Goal: Information Seeking & Learning: Compare options

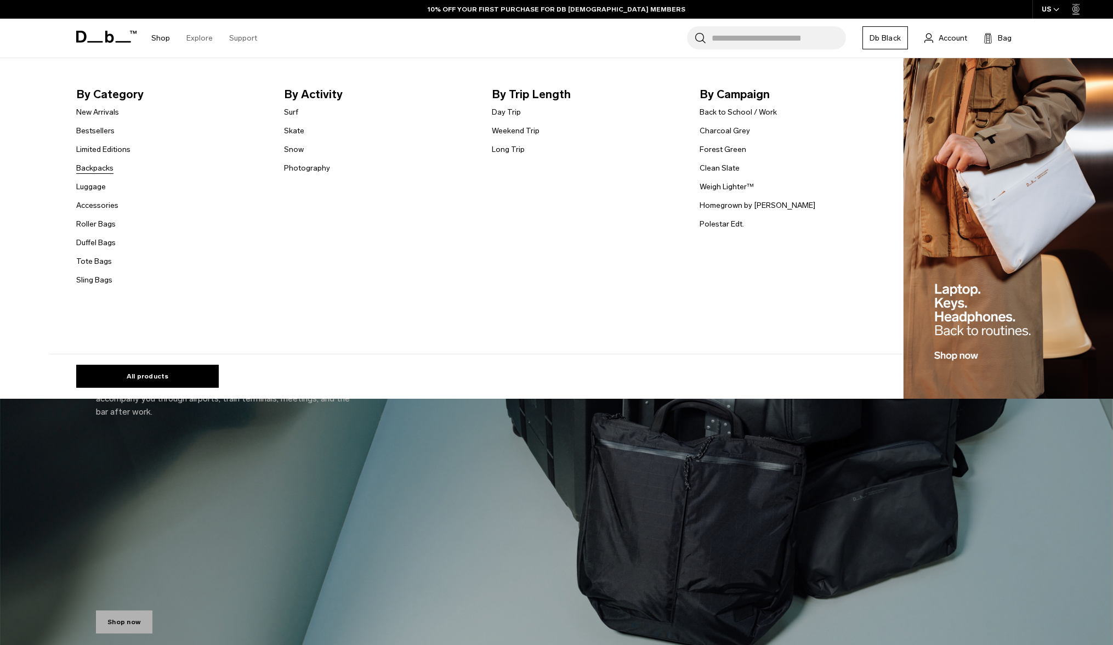
click at [87, 167] on link "Backpacks" at bounding box center [94, 168] width 37 height 12
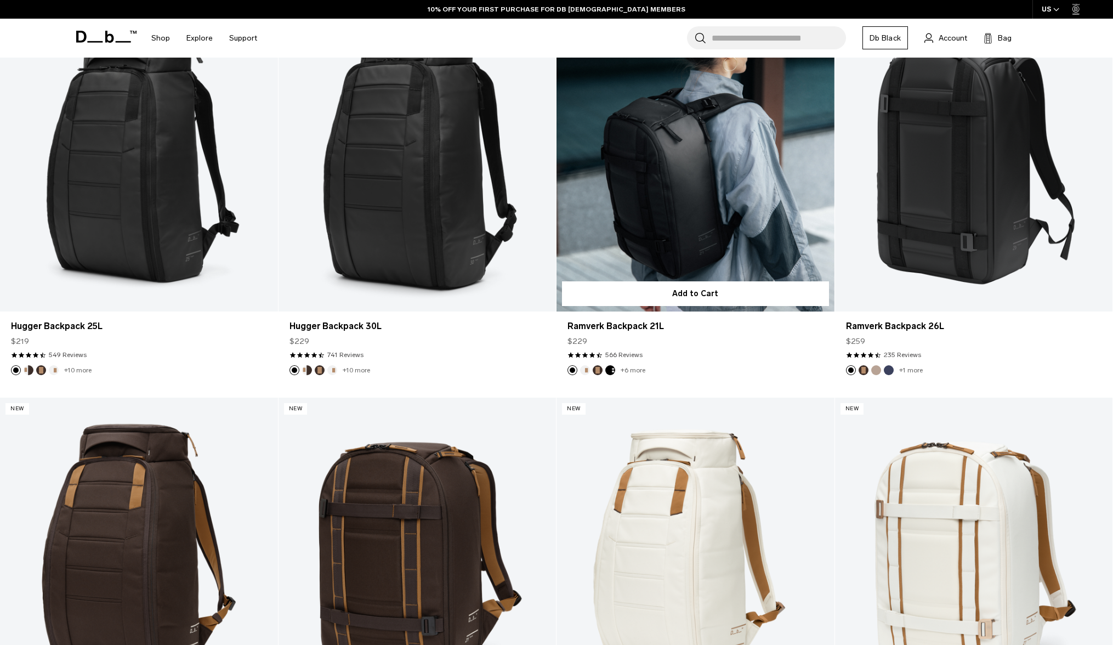
click at [698, 201] on link "Ramverk Backpack 21L" at bounding box center [695, 157] width 278 height 309
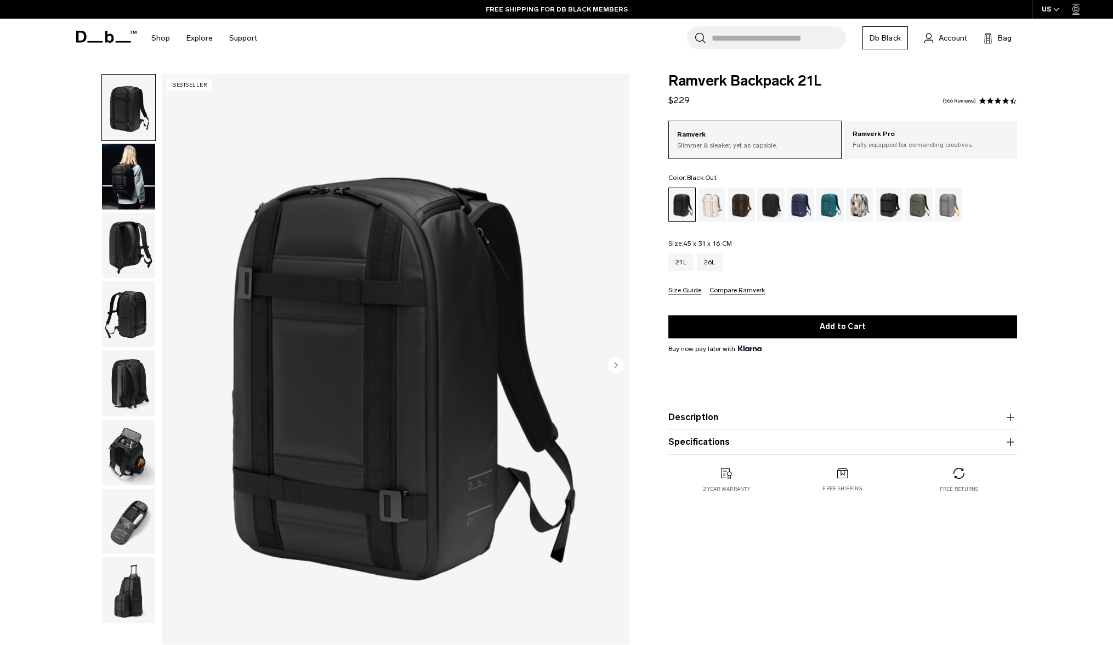
click at [147, 434] on img "button" at bounding box center [128, 452] width 53 height 66
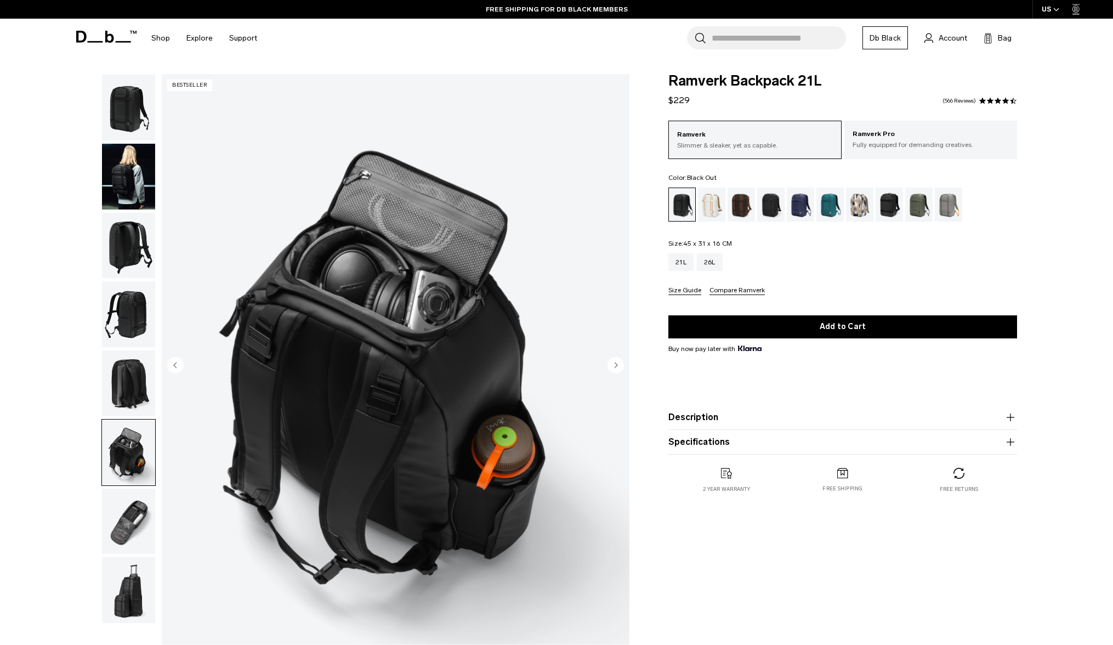
click at [147, 532] on img "button" at bounding box center [128, 521] width 53 height 66
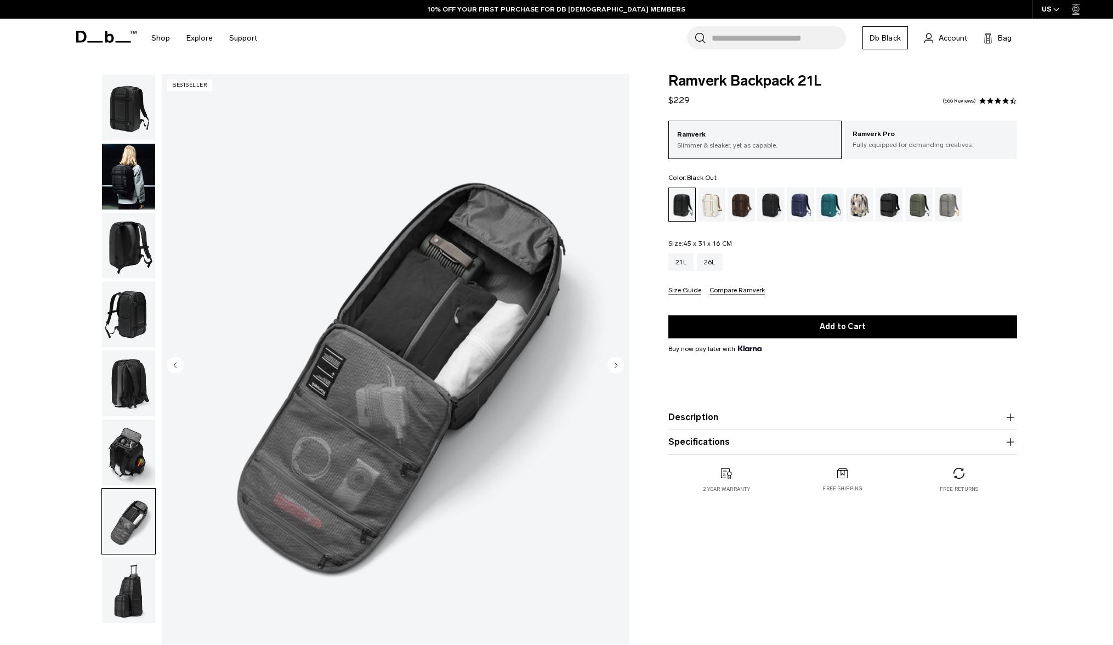
click at [125, 389] on img "button" at bounding box center [128, 383] width 53 height 66
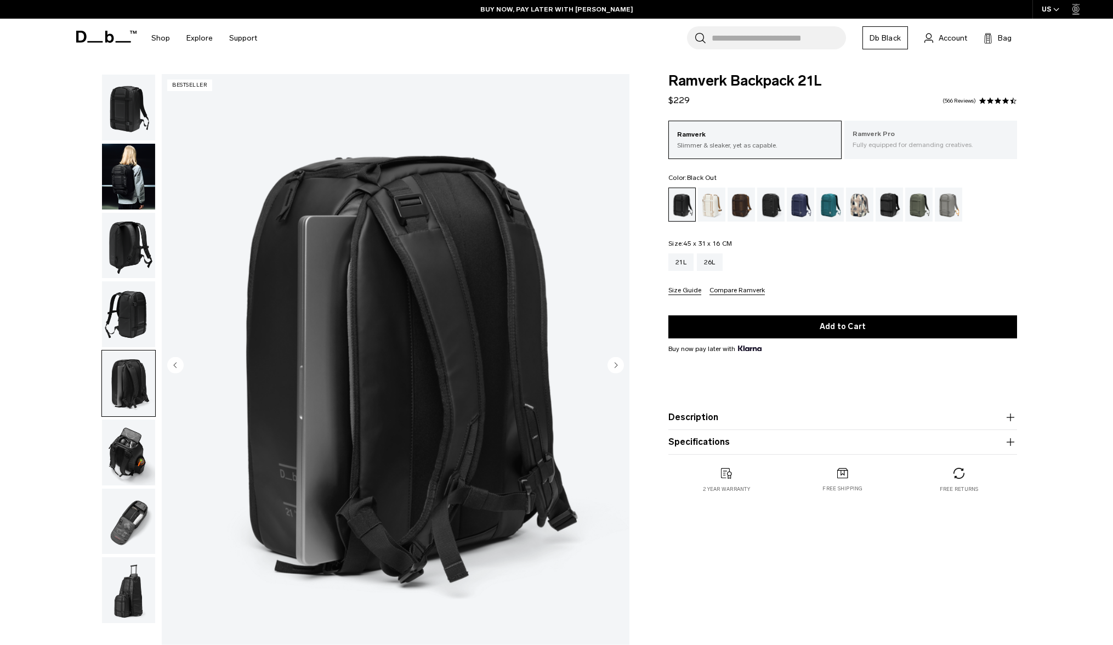
click at [892, 148] on p "Fully equipped for demanding creatives." at bounding box center [930, 145] width 157 height 10
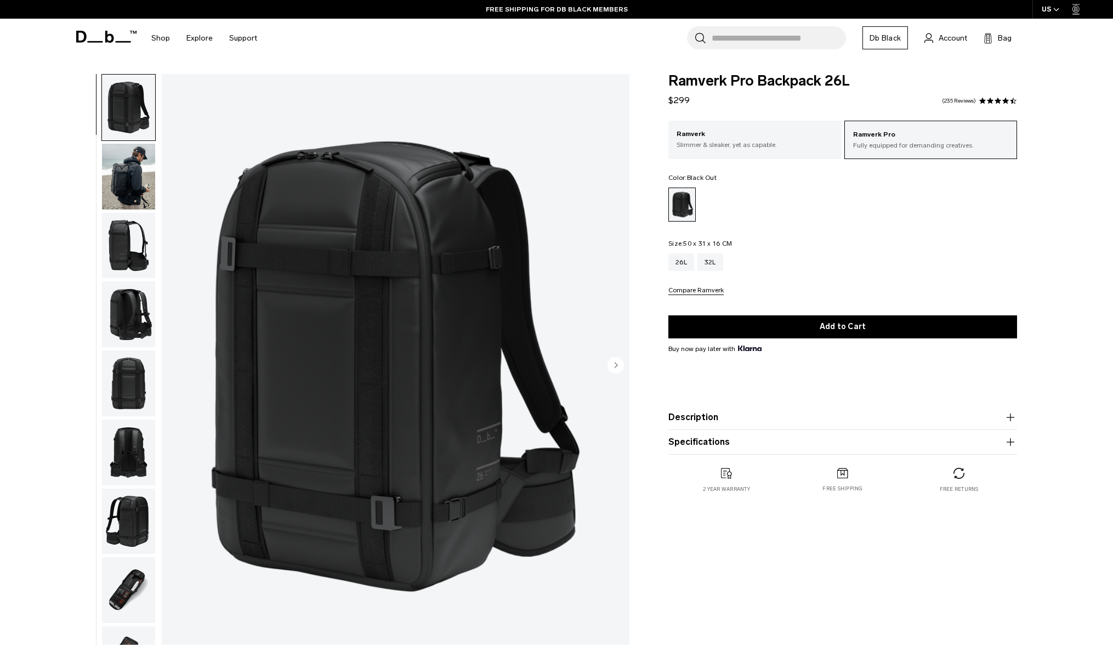
click at [98, 172] on div at bounding box center [126, 366] width 60 height 584
click at [128, 180] on img "button" at bounding box center [128, 177] width 53 height 66
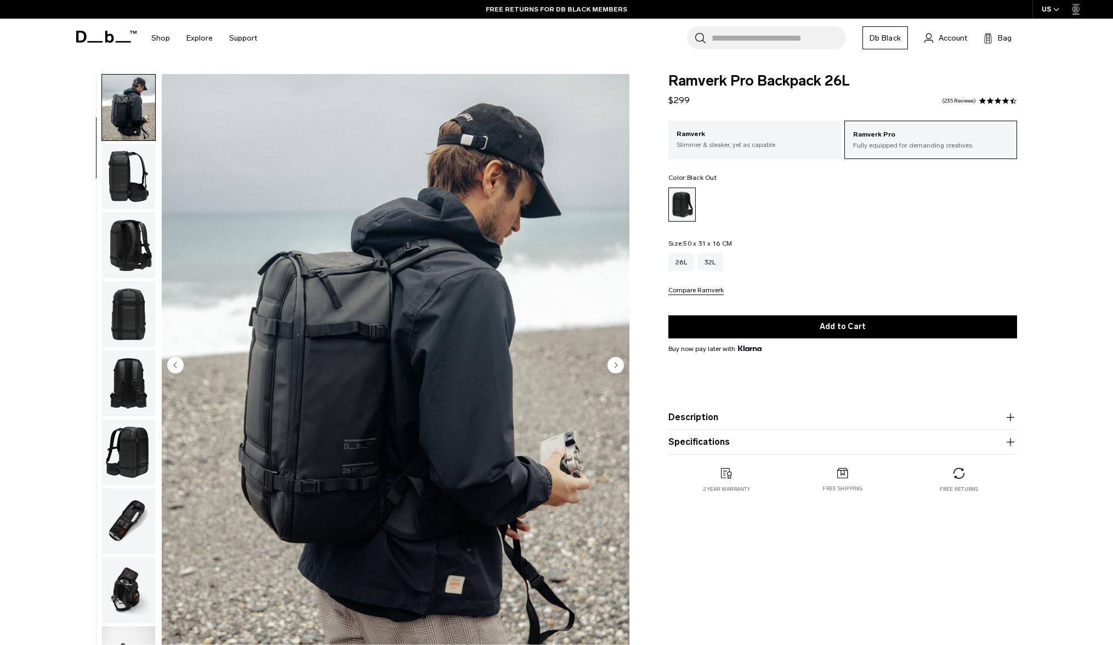
scroll to position [70, 0]
click at [139, 184] on img "button" at bounding box center [128, 176] width 53 height 66
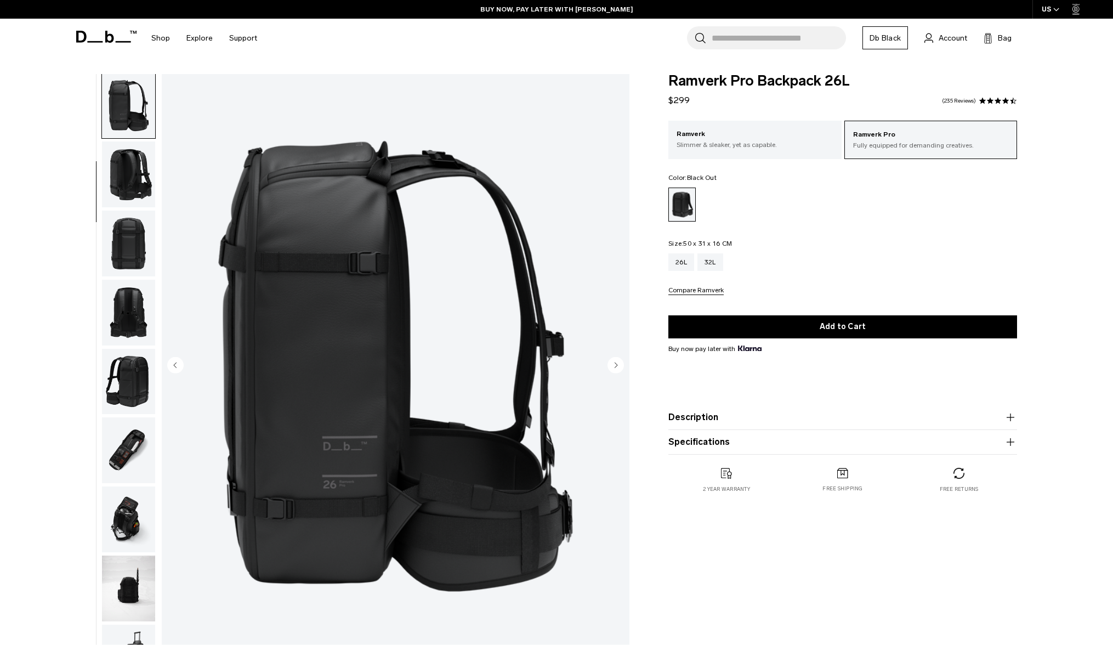
click at [135, 202] on img "button" at bounding box center [128, 174] width 53 height 66
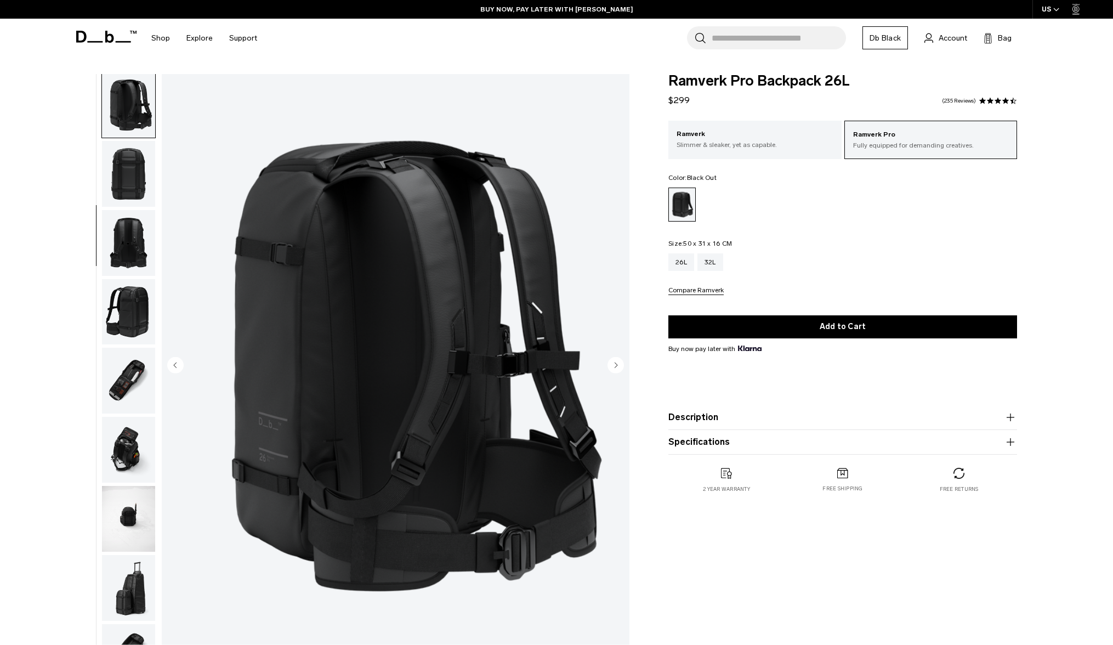
click at [131, 215] on img "button" at bounding box center [128, 243] width 53 height 66
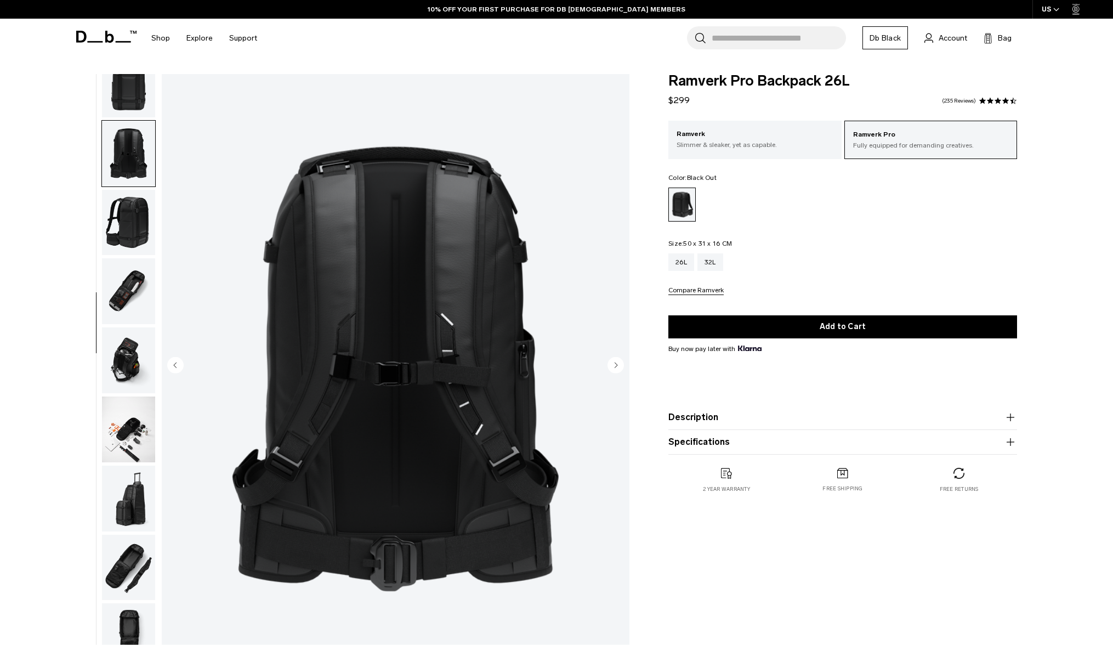
scroll to position [321, 0]
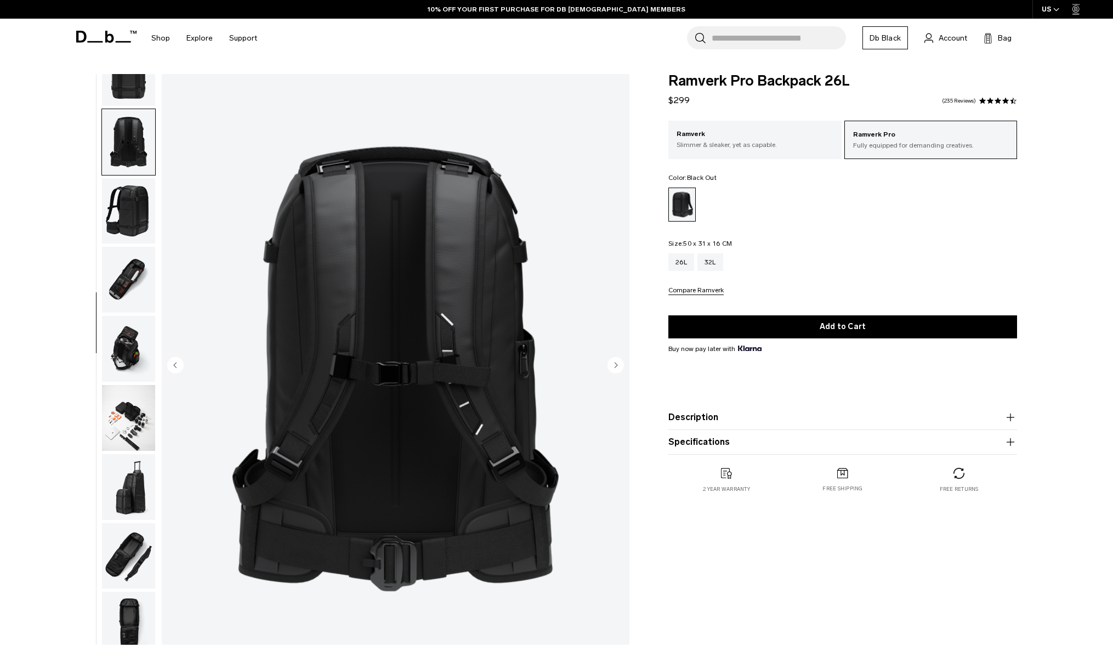
click at [130, 231] on img "button" at bounding box center [128, 211] width 53 height 66
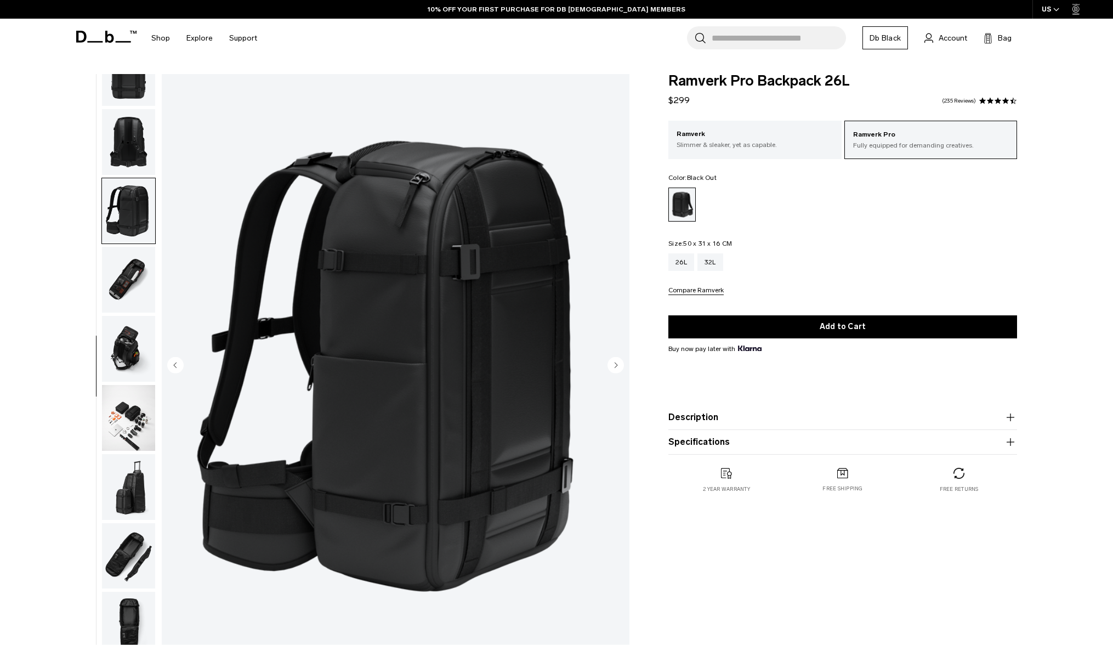
click at [115, 260] on img "button" at bounding box center [128, 280] width 53 height 66
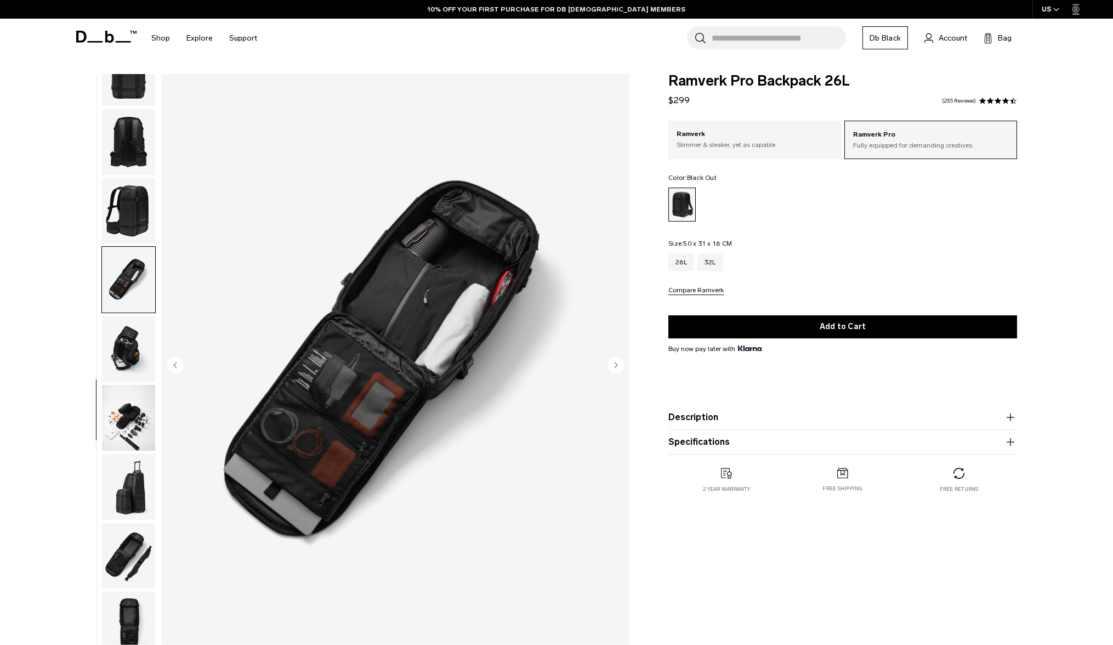
click at [135, 334] on img "button" at bounding box center [128, 349] width 53 height 66
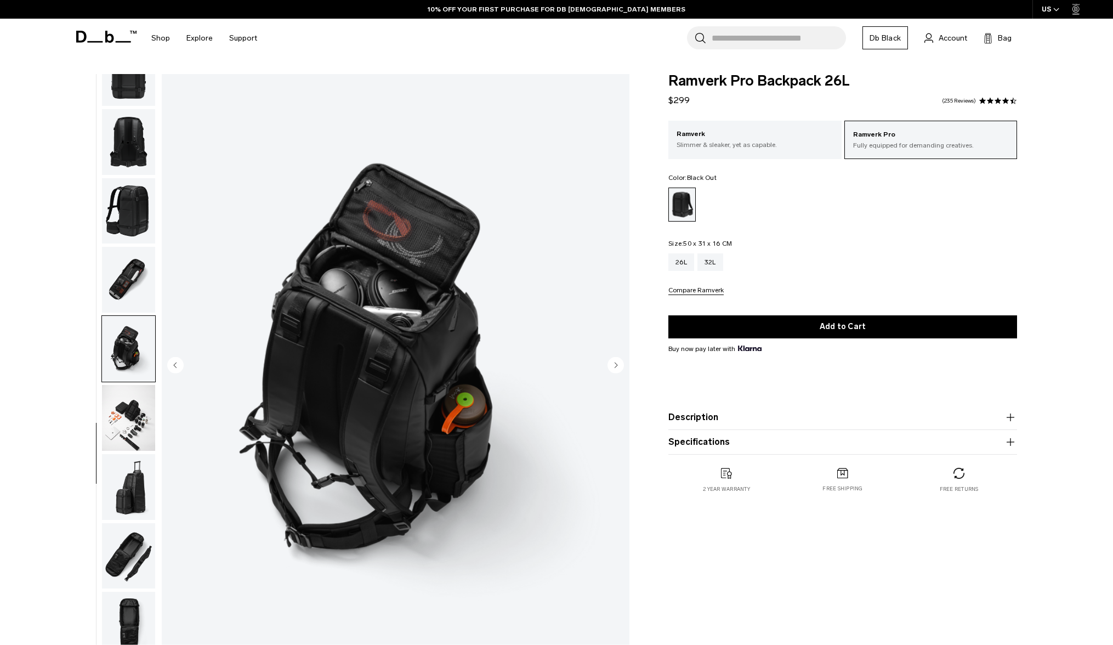
click at [129, 378] on img "button" at bounding box center [128, 349] width 53 height 66
click at [127, 401] on img "button" at bounding box center [128, 418] width 53 height 66
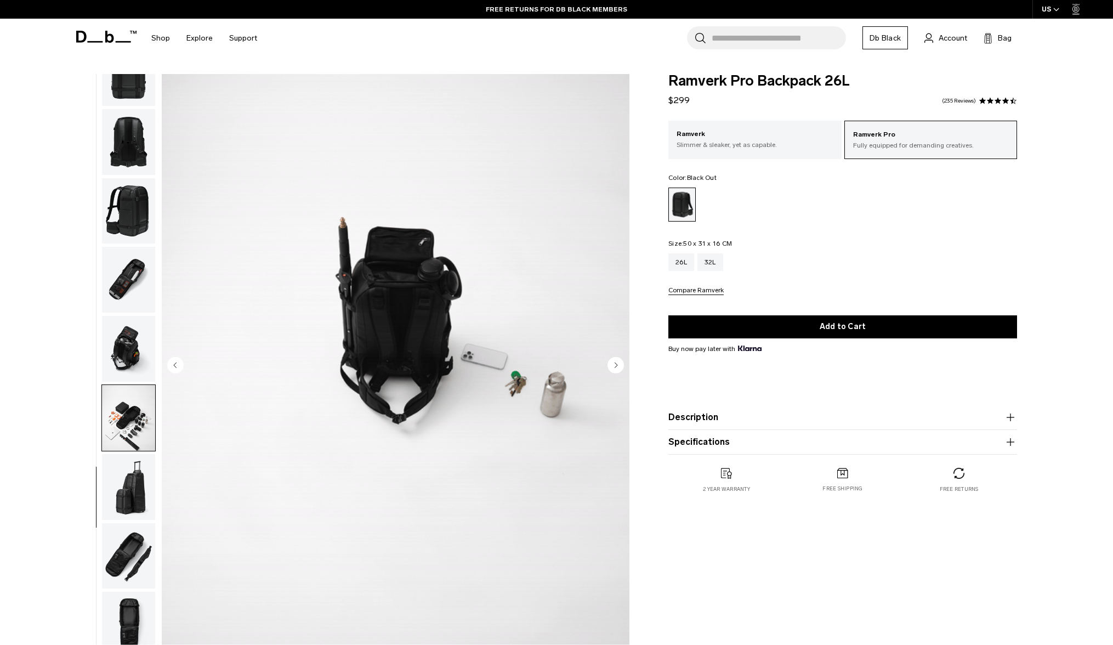
click at [128, 502] on img "button" at bounding box center [128, 487] width 53 height 66
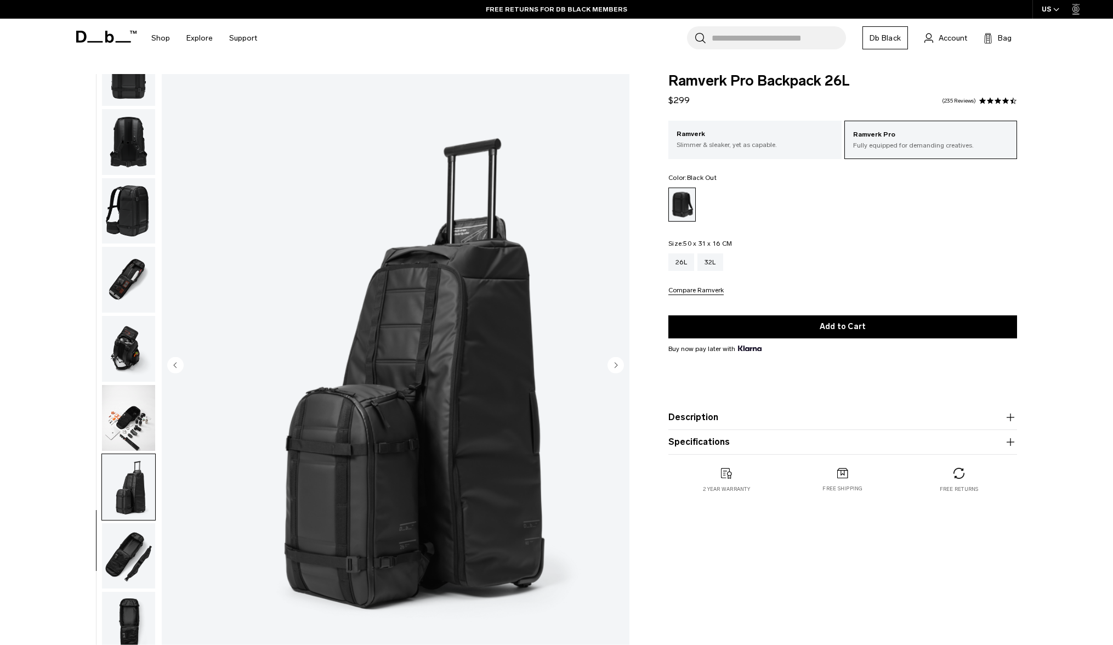
click at [126, 537] on img "button" at bounding box center [128, 556] width 53 height 66
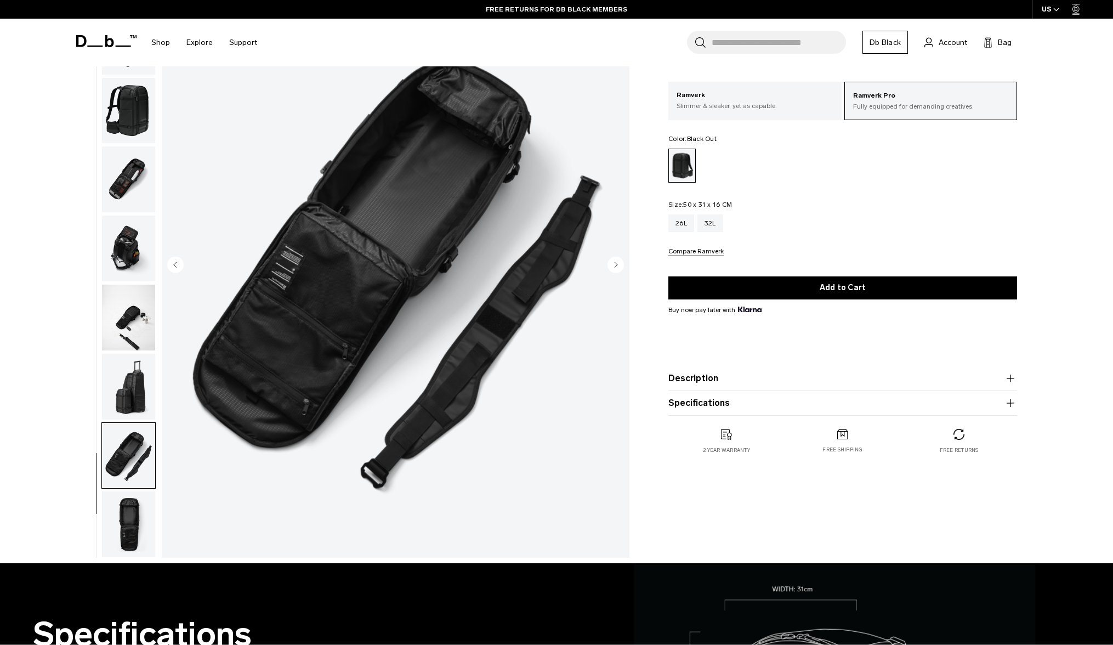
scroll to position [110, 0]
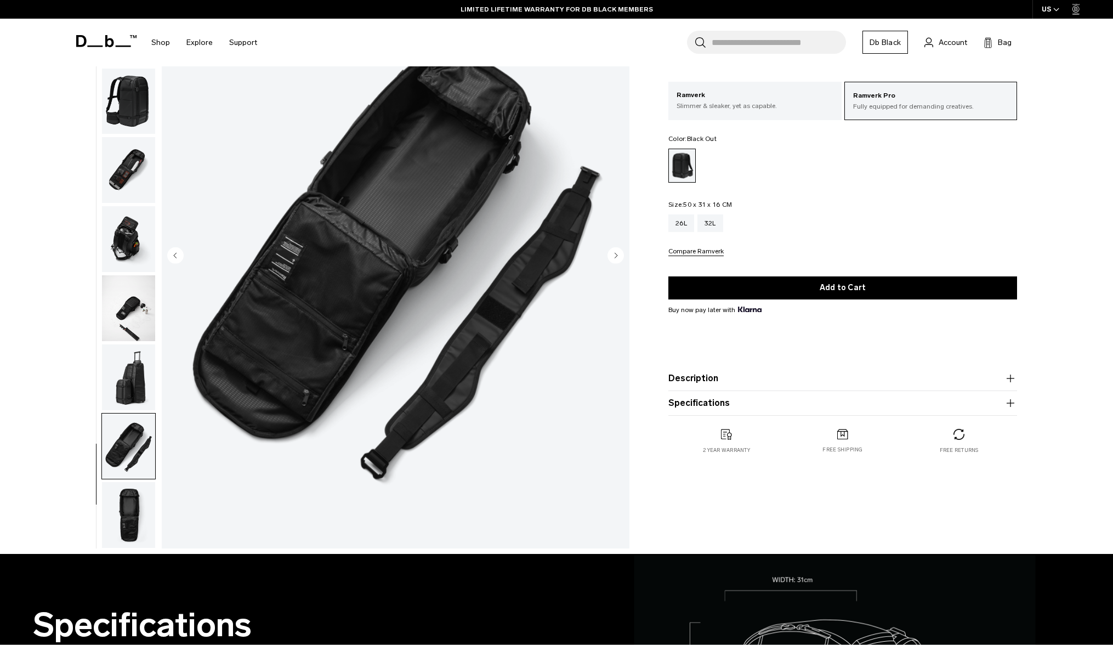
click at [132, 506] on img "button" at bounding box center [128, 515] width 53 height 66
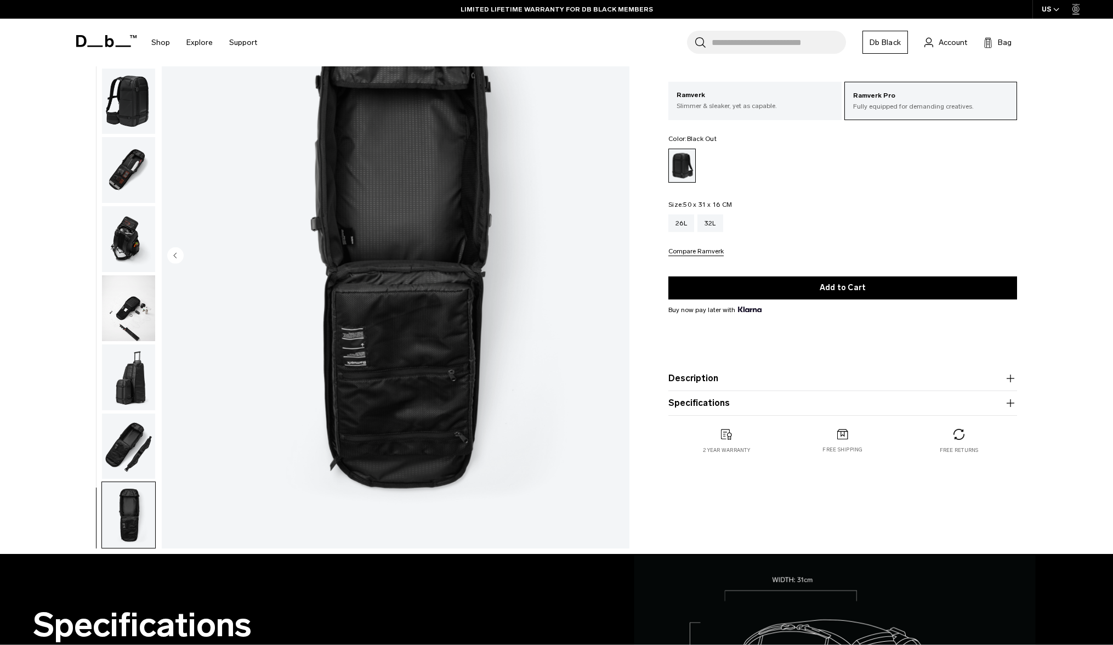
click at [132, 474] on img "button" at bounding box center [128, 446] width 53 height 66
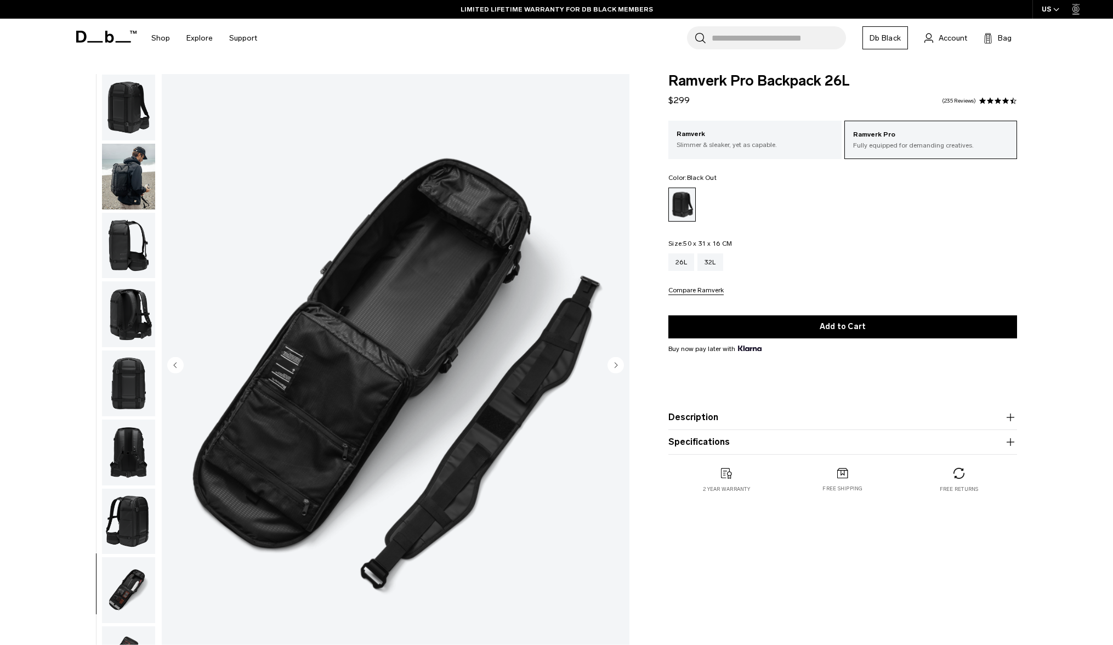
scroll to position [0, 0]
click at [746, 413] on button "Description" at bounding box center [842, 417] width 349 height 13
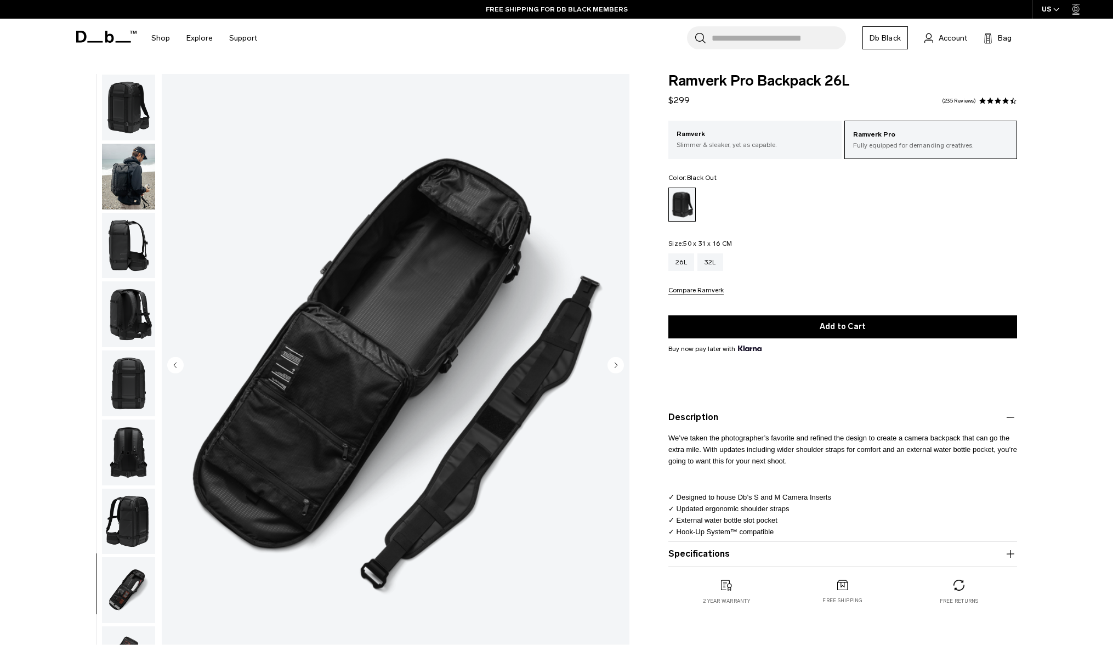
click at [726, 549] on button "Specifications" at bounding box center [842, 553] width 349 height 13
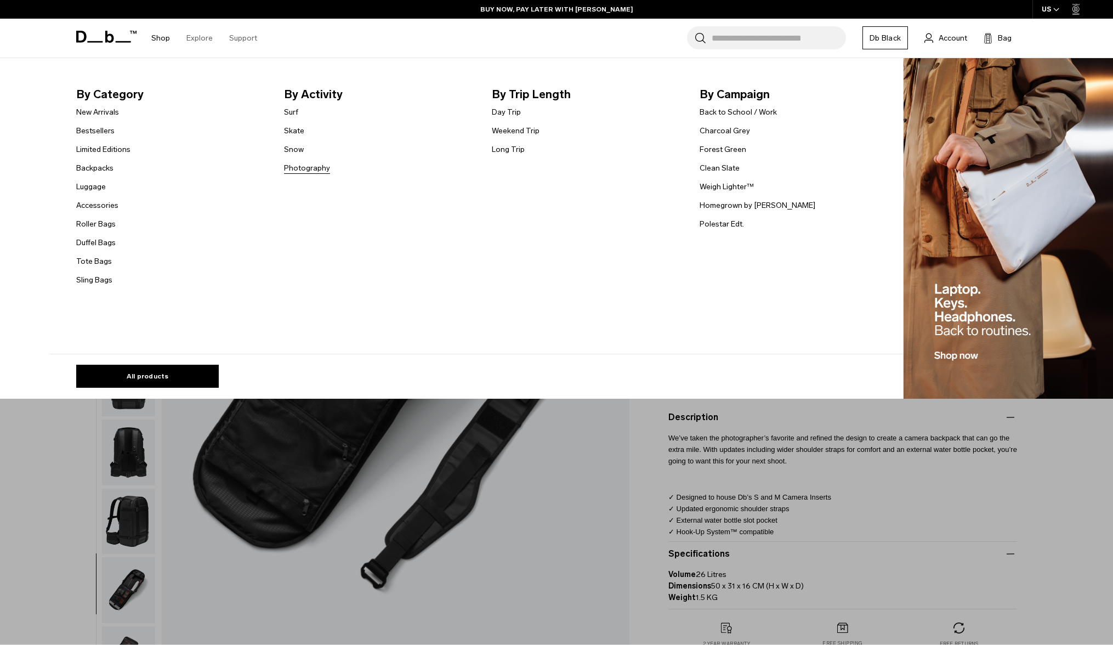
click at [296, 166] on link "Photography" at bounding box center [307, 168] width 46 height 12
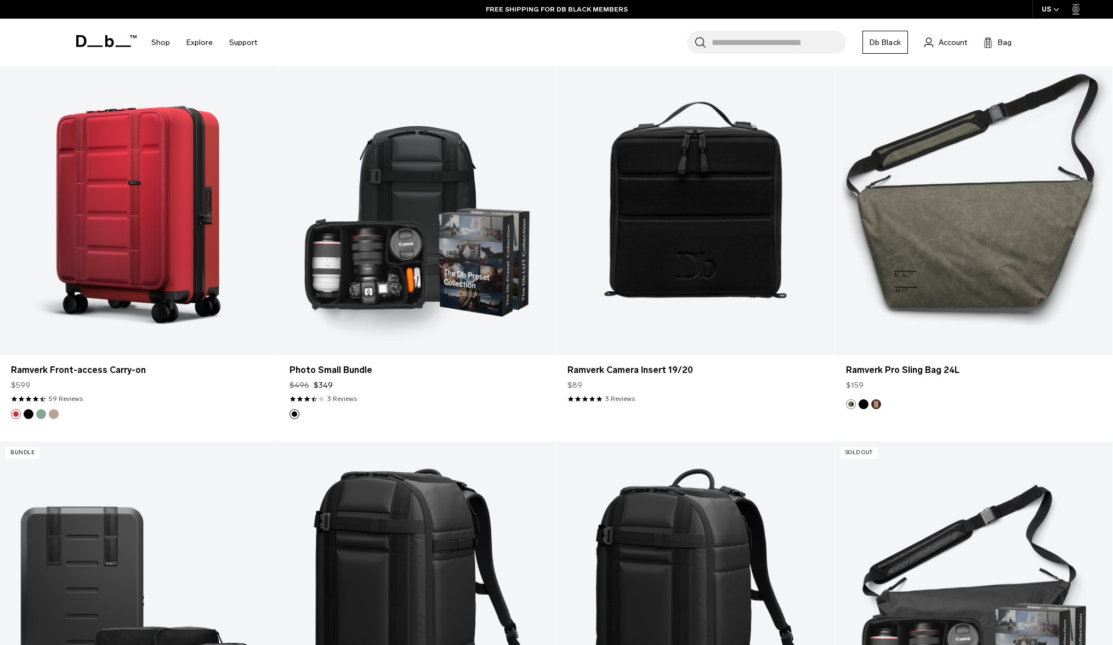
scroll to position [1926, 0]
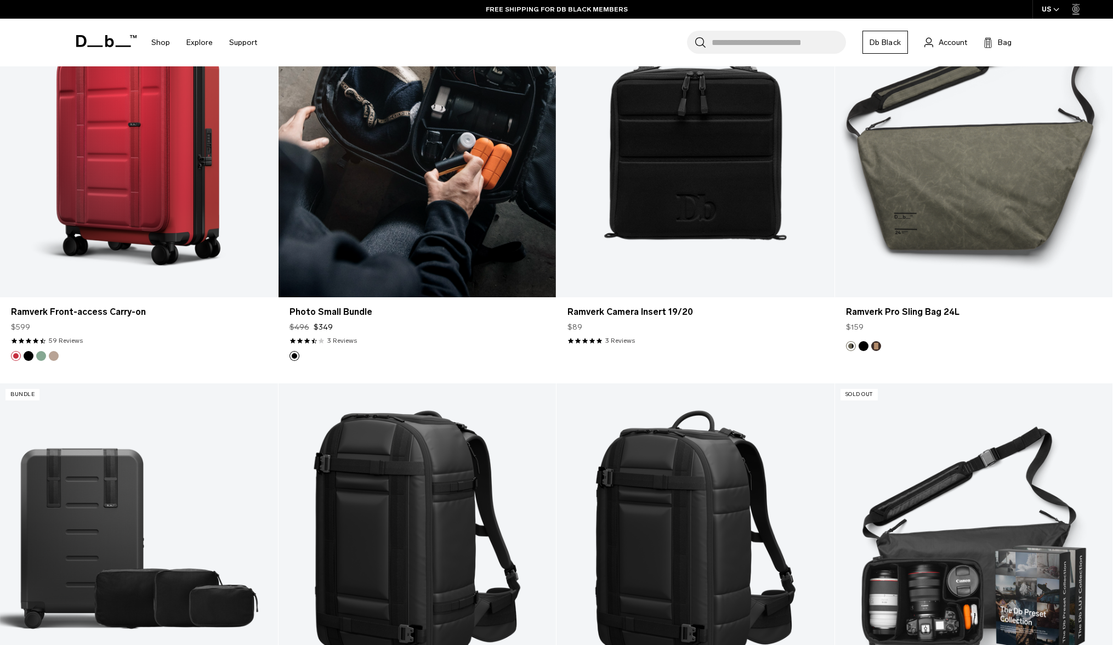
click at [451, 124] on link "Photo Small Bundle" at bounding box center [417, 142] width 278 height 309
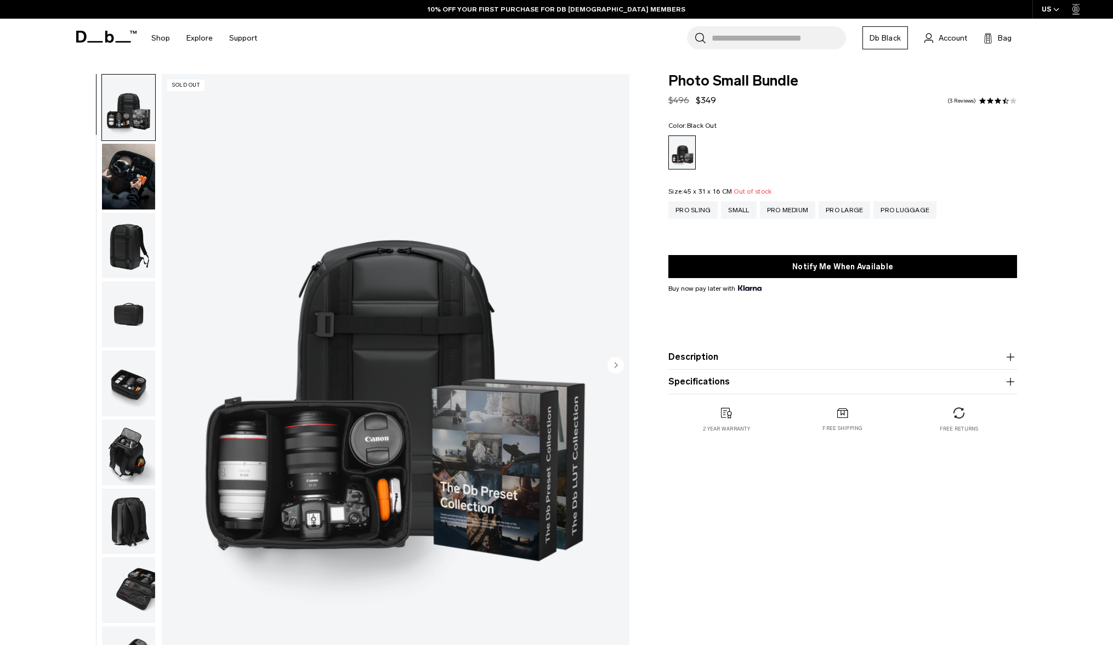
click at [997, 102] on span at bounding box center [998, 101] width 8 height 8
click at [957, 100] on link "3 Reviews" at bounding box center [961, 100] width 29 height 5
click at [984, 100] on span at bounding box center [983, 101] width 8 height 8
click at [717, 351] on button "Description" at bounding box center [842, 356] width 349 height 13
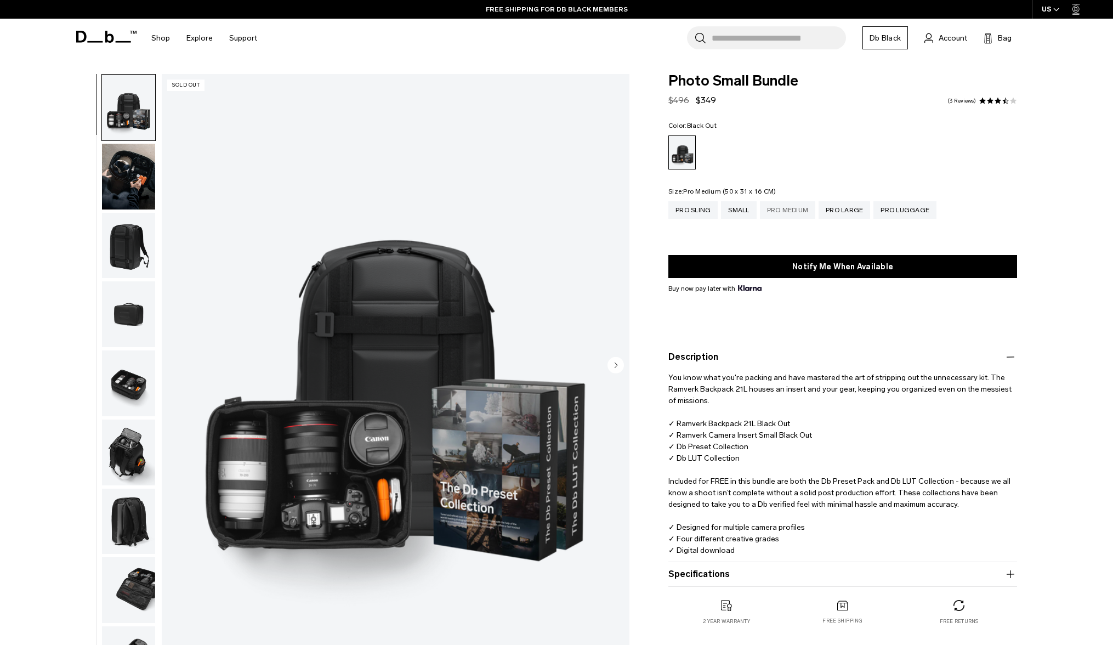
click at [794, 218] on div "Pro Medium" at bounding box center [788, 210] width 56 height 18
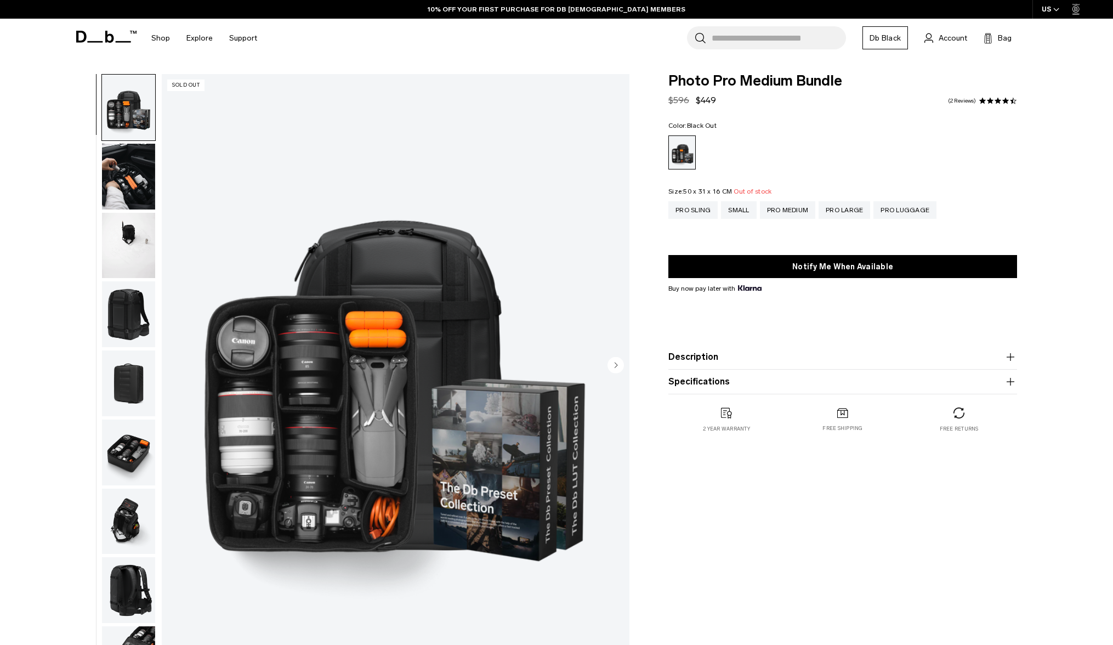
click at [714, 385] on button "Specifications" at bounding box center [842, 381] width 349 height 13
click at [710, 359] on button "Description" at bounding box center [842, 356] width 349 height 13
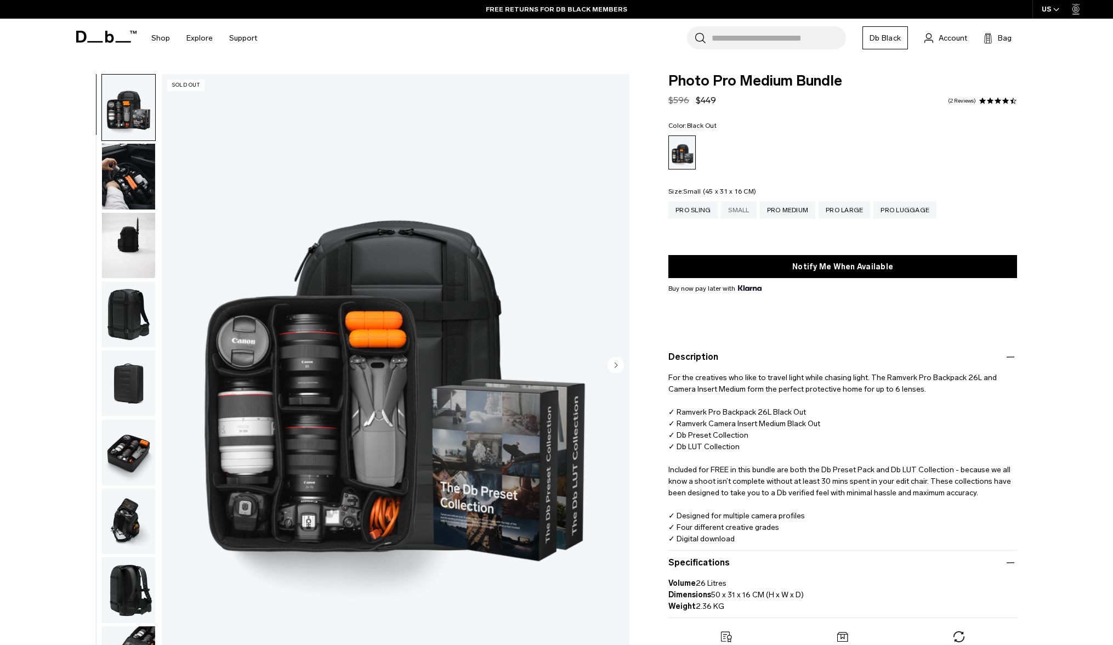
click at [740, 218] on div "Small" at bounding box center [738, 210] width 35 height 18
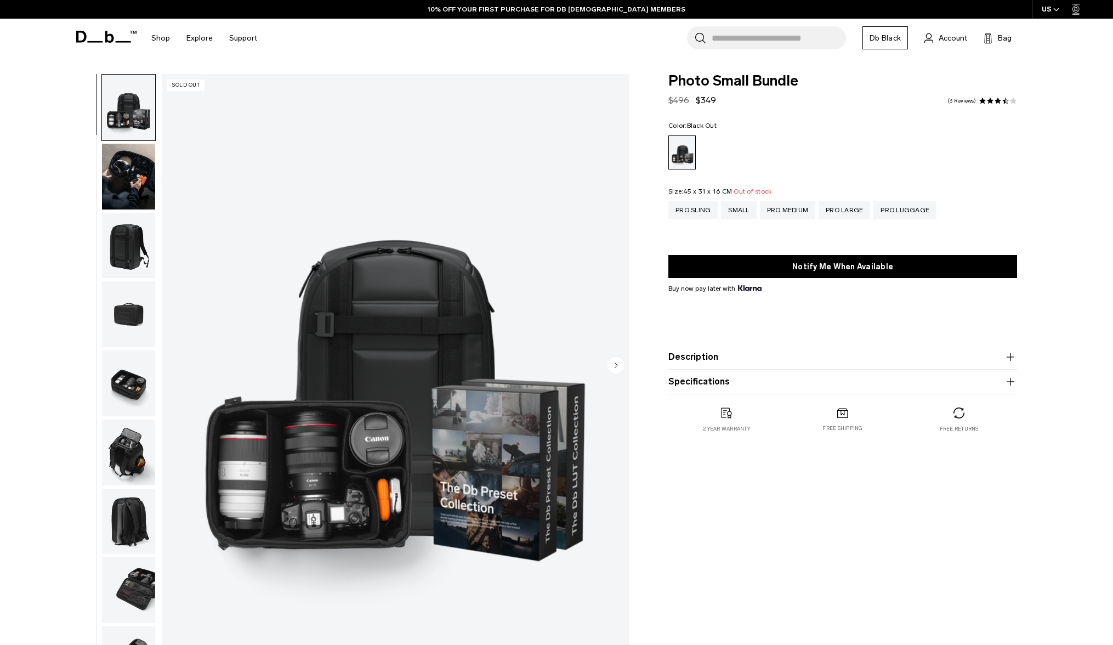
click at [236, 467] on img "1 / 10" at bounding box center [396, 366] width 468 height 584
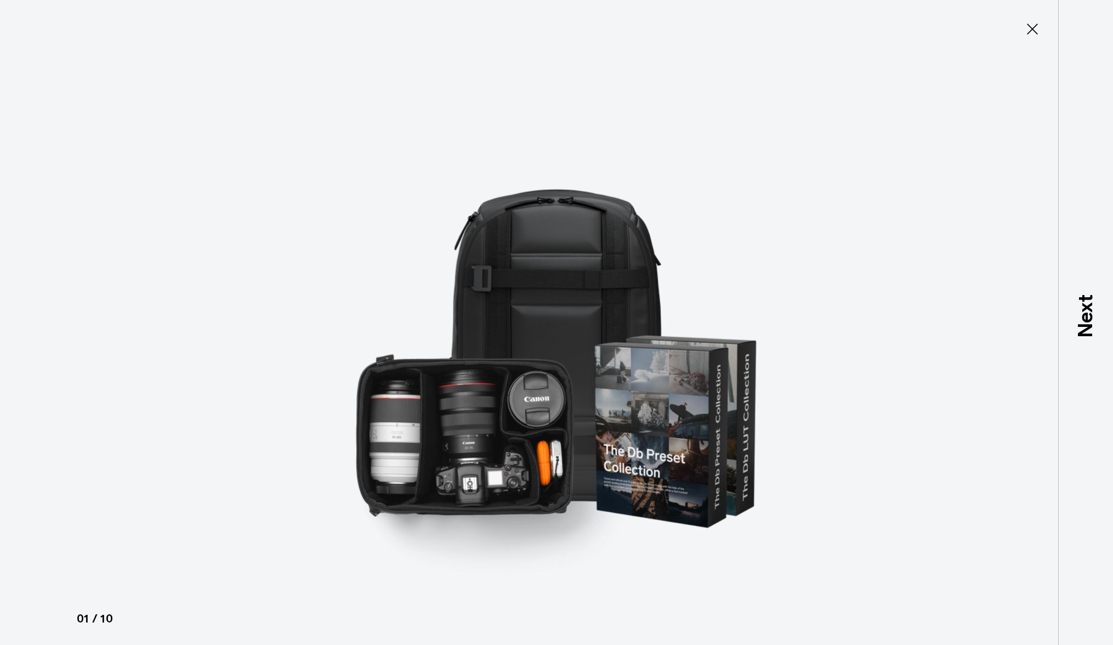
click at [1033, 35] on icon at bounding box center [1032, 29] width 18 height 18
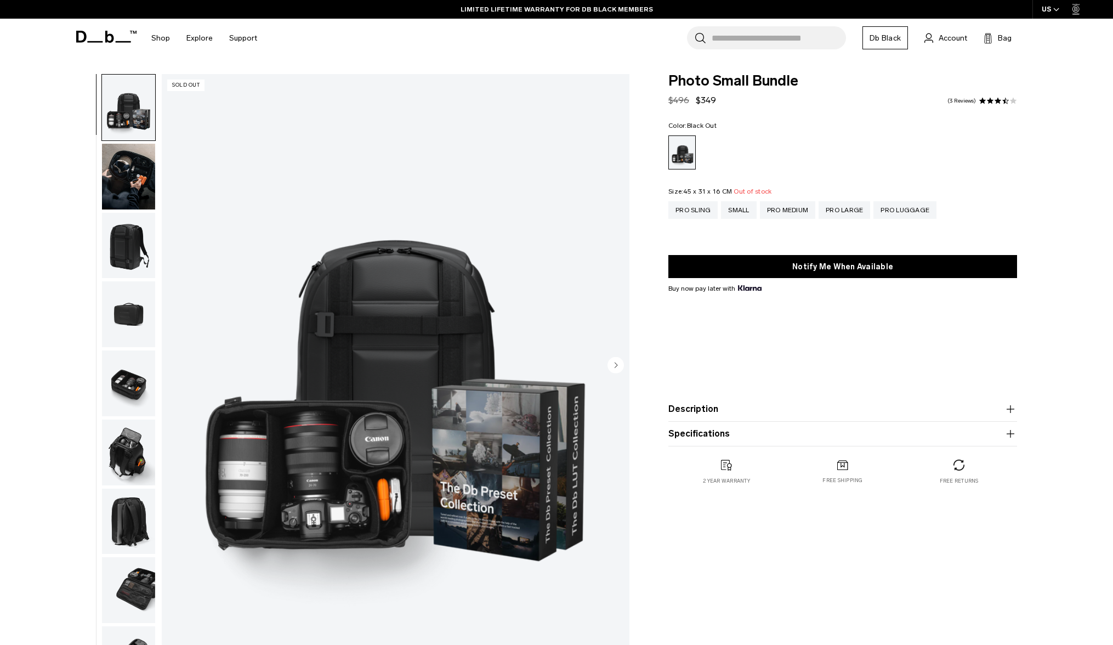
click at [1050, 7] on div "US" at bounding box center [1050, 9] width 37 height 19
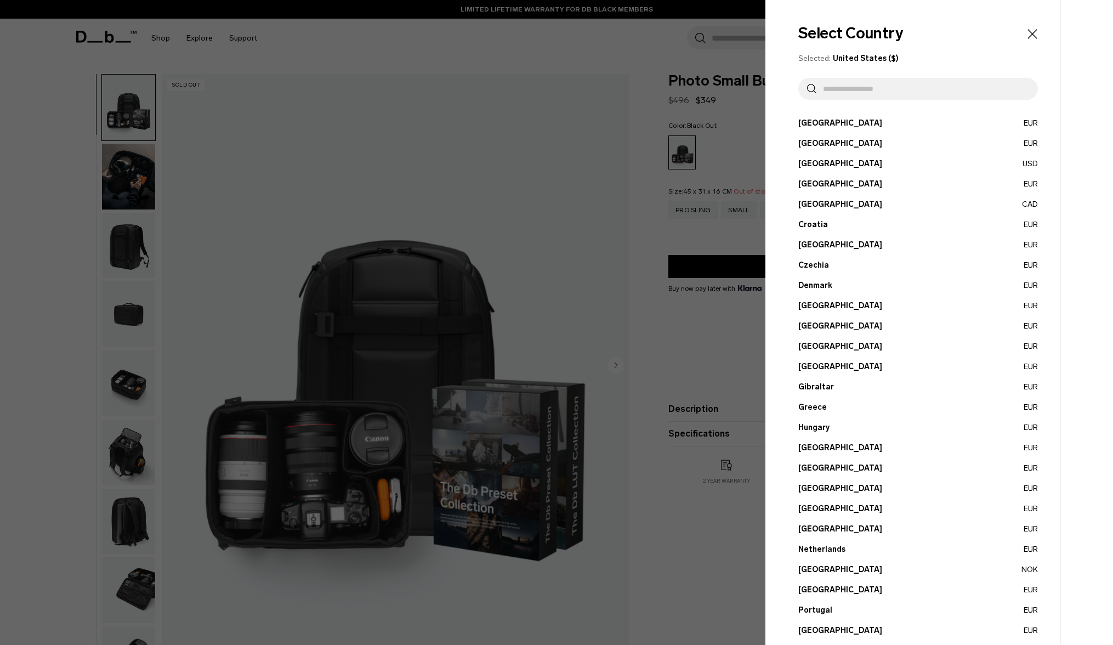
click at [809, 205] on button "Canada CAD" at bounding box center [918, 204] width 240 height 12
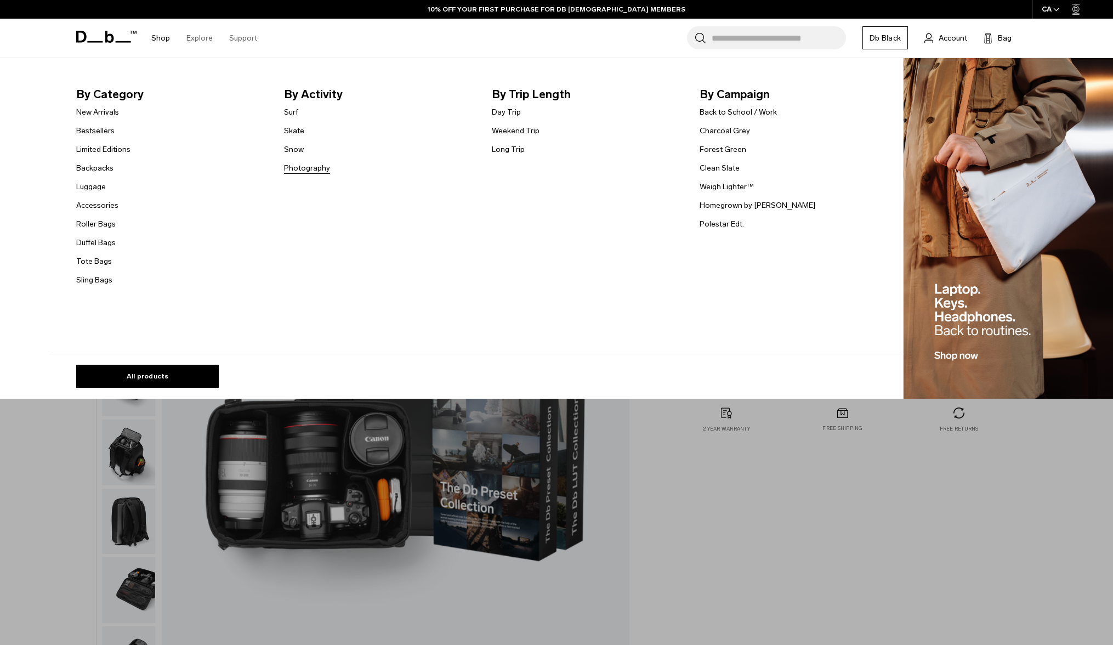
click at [307, 166] on link "Photography" at bounding box center [307, 168] width 46 height 12
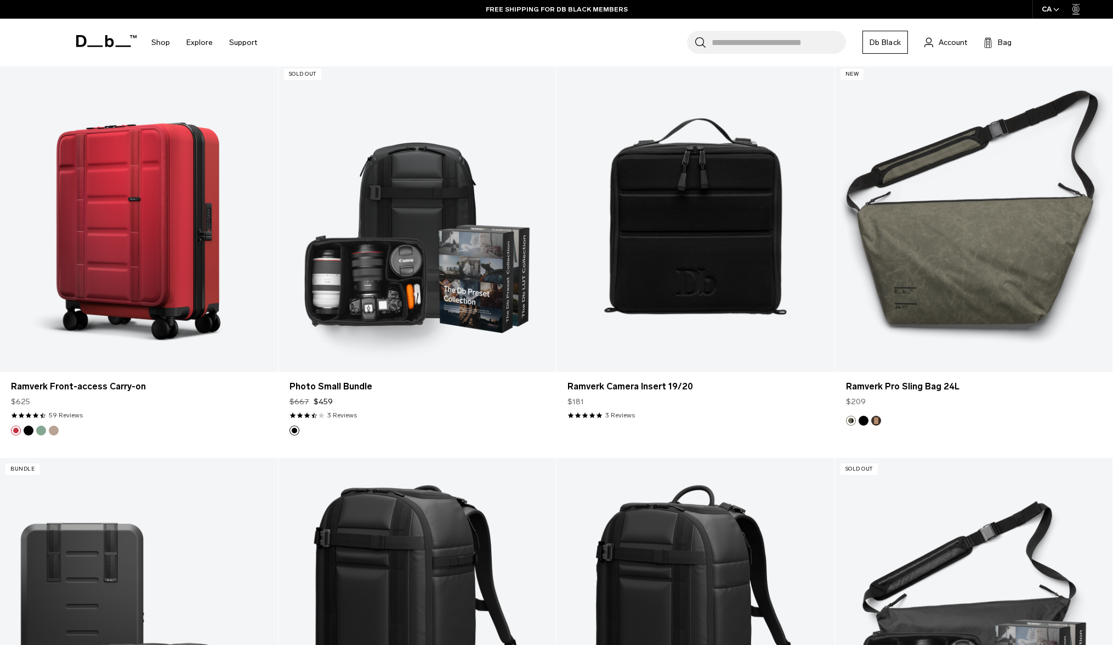
scroll to position [1856, 0]
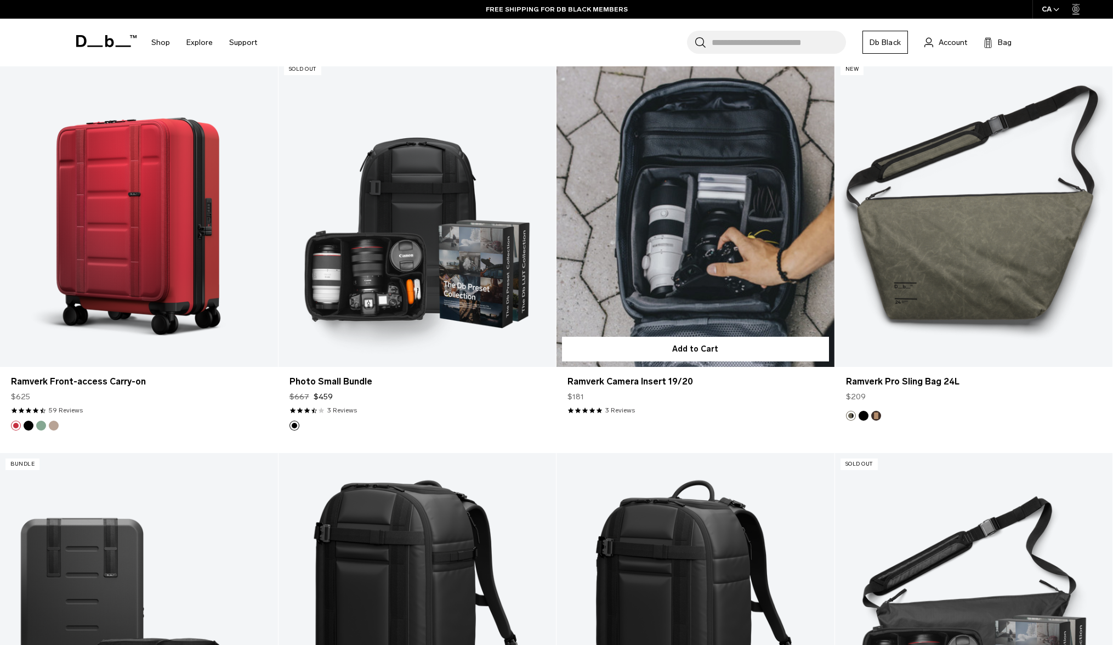
click at [694, 261] on link "Ramverk Camera Insert 19/20" at bounding box center [695, 212] width 278 height 309
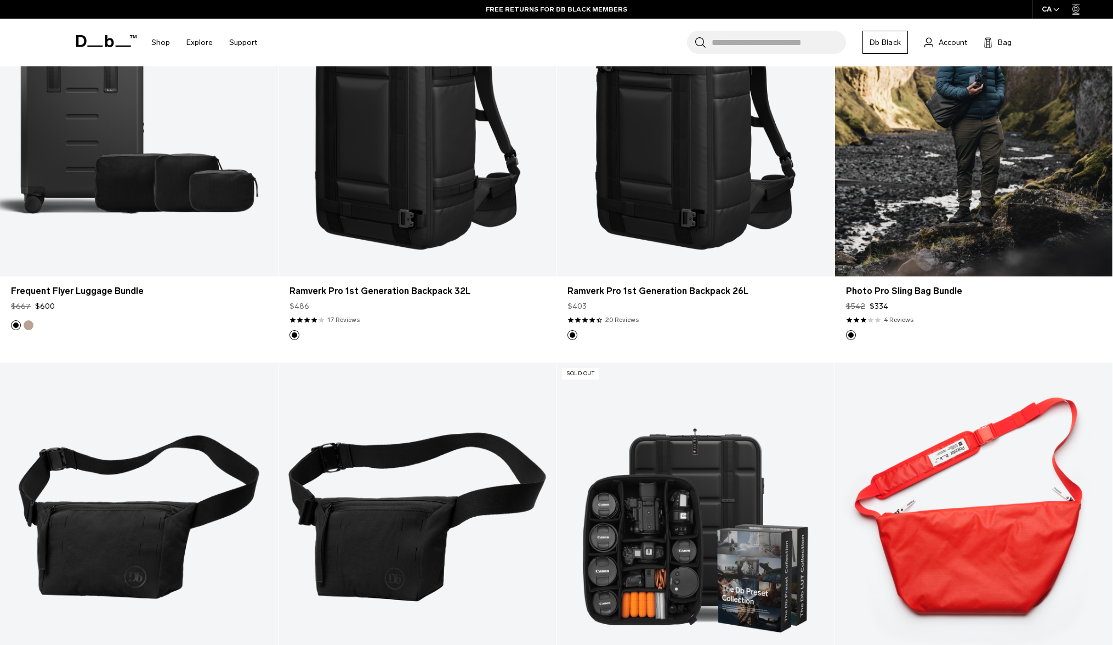
scroll to position [2337, 0]
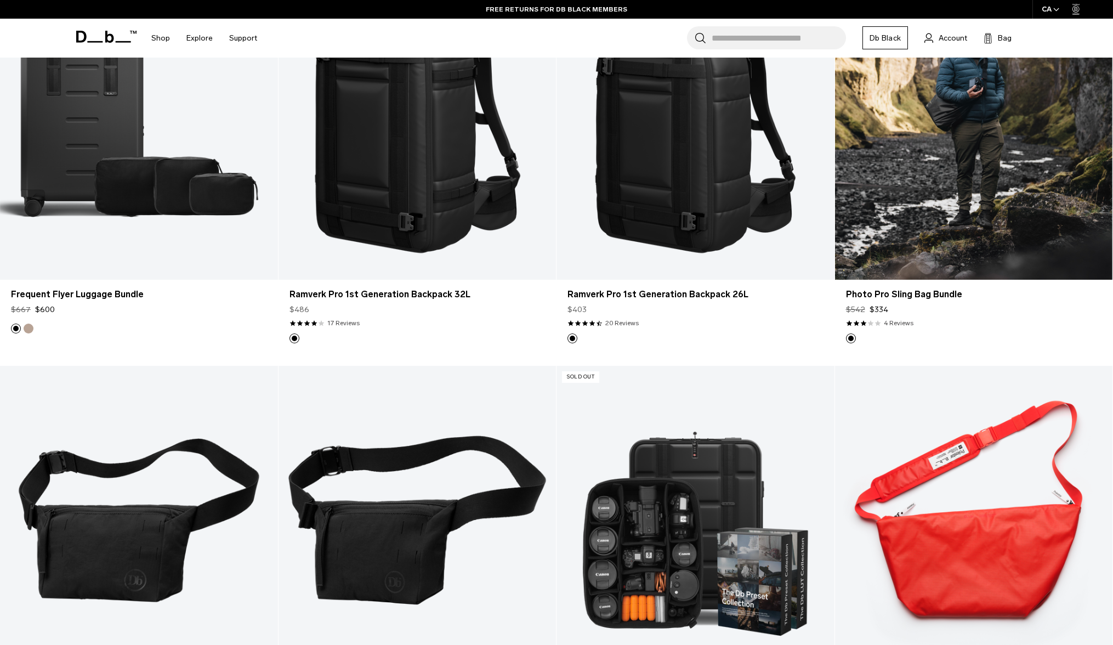
click at [909, 169] on link "Photo Pro Sling Bag Bundle" at bounding box center [974, 125] width 278 height 309
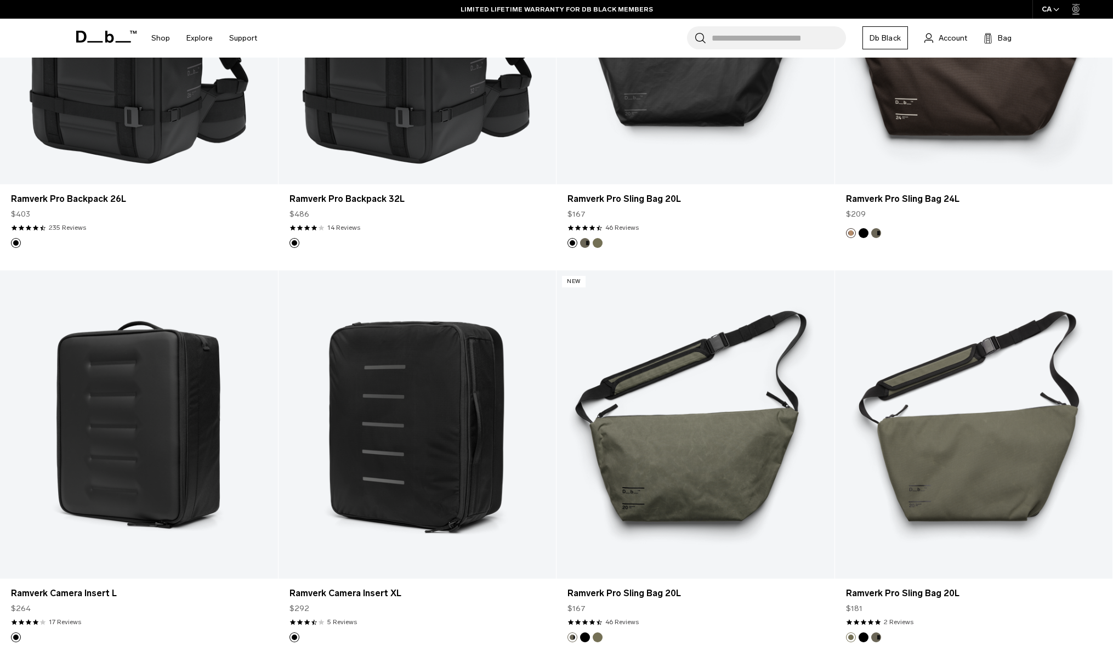
scroll to position [427, 0]
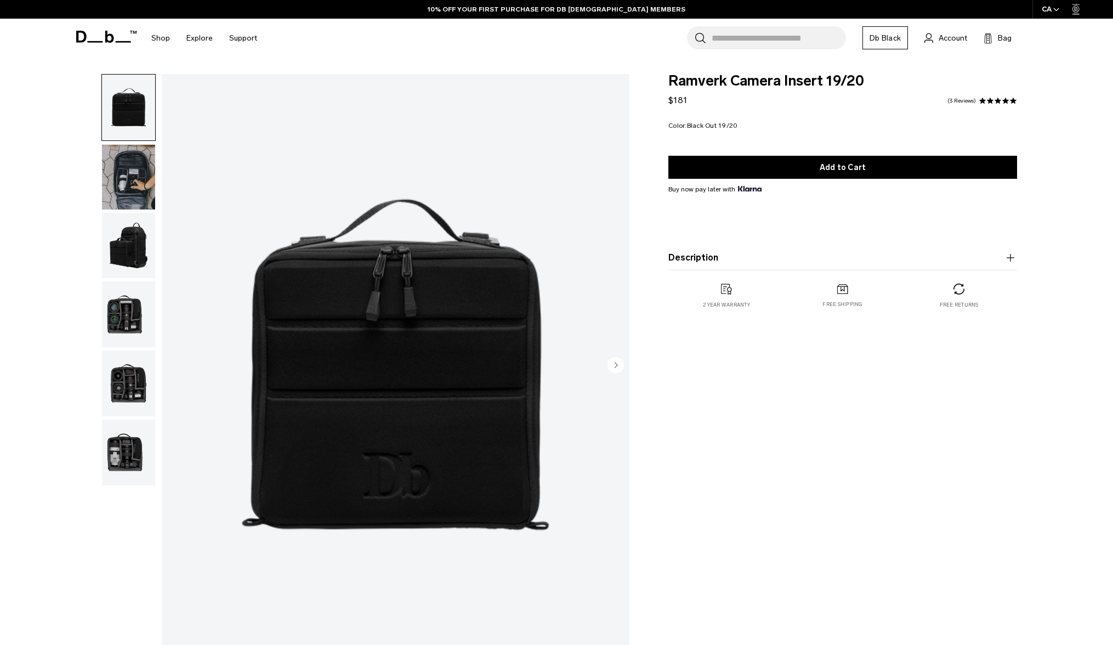
click at [137, 474] on img "button" at bounding box center [128, 452] width 53 height 66
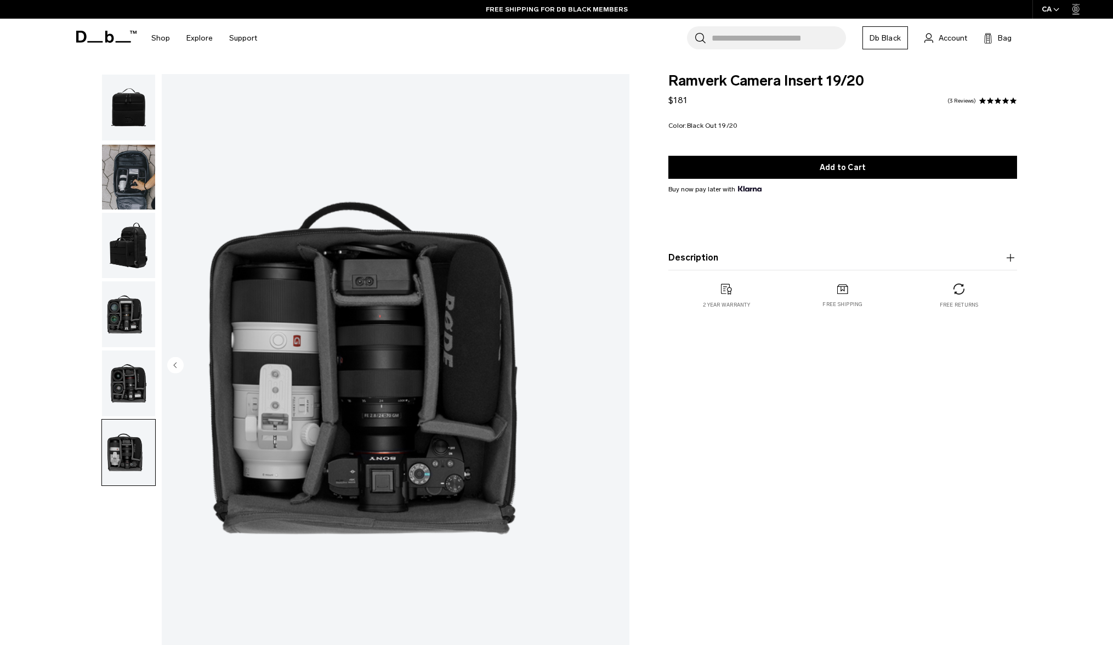
click at [121, 402] on img "button" at bounding box center [128, 383] width 53 height 66
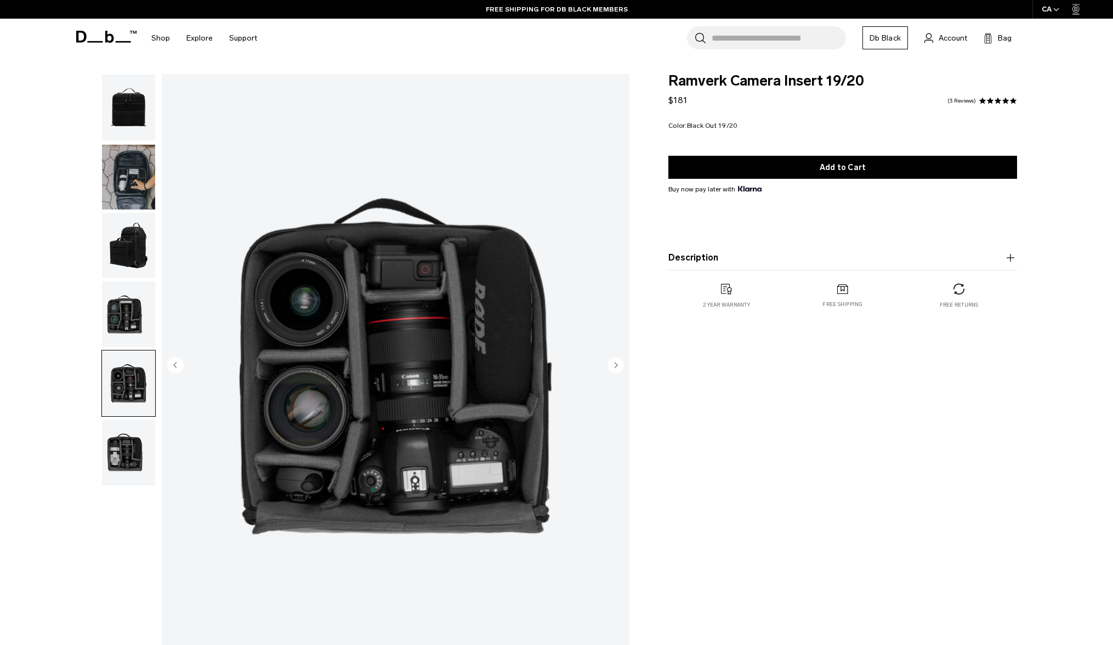
click at [129, 328] on img "button" at bounding box center [128, 314] width 53 height 66
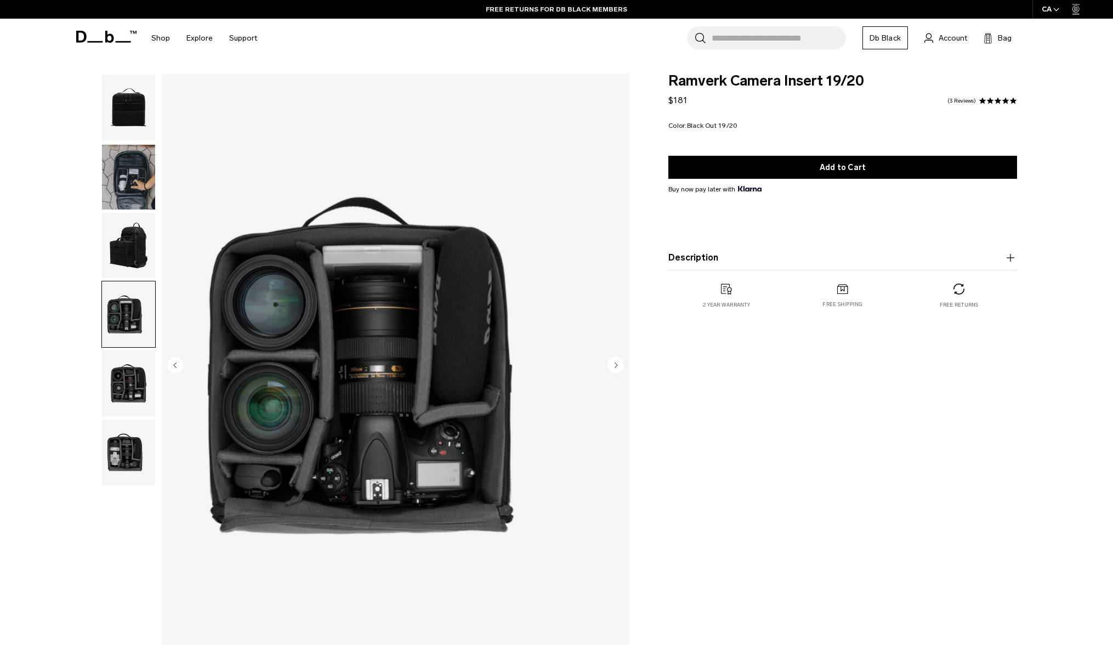
click at [124, 274] on img "button" at bounding box center [128, 246] width 53 height 66
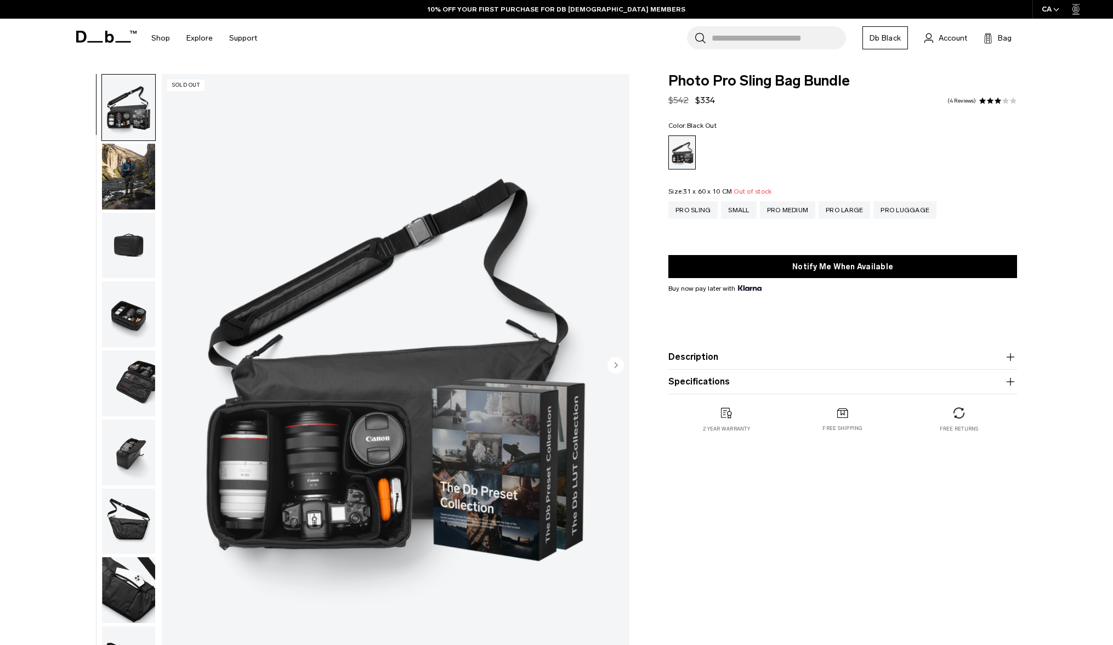
click at [126, 172] on img "button" at bounding box center [128, 177] width 53 height 66
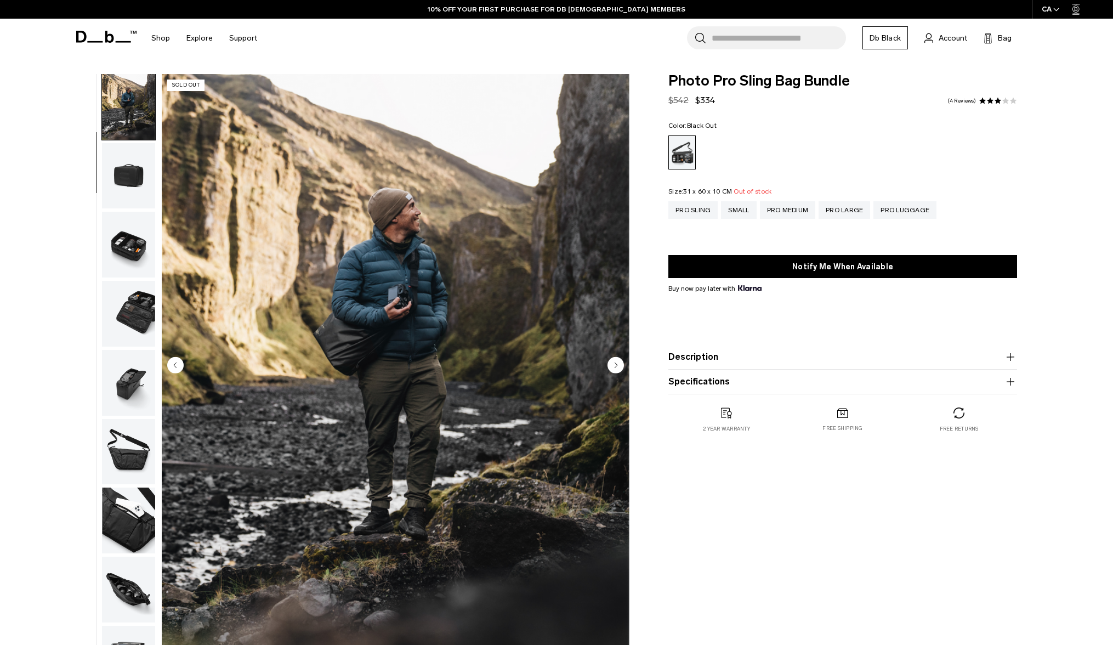
click at [131, 209] on button "button" at bounding box center [128, 176] width 54 height 67
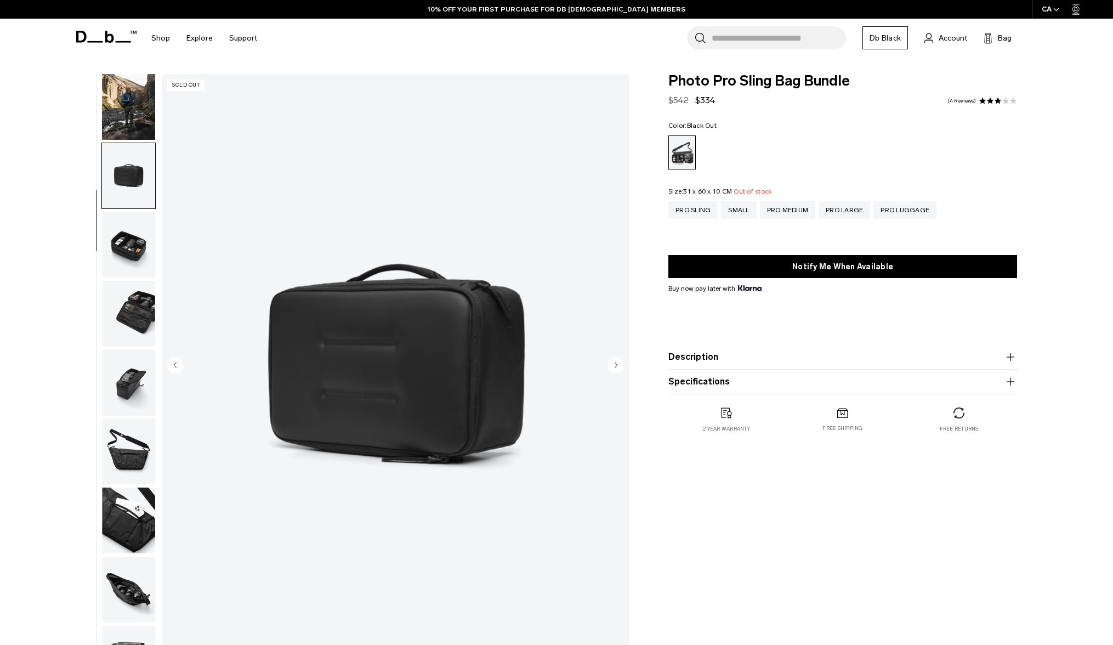
scroll to position [110, 0]
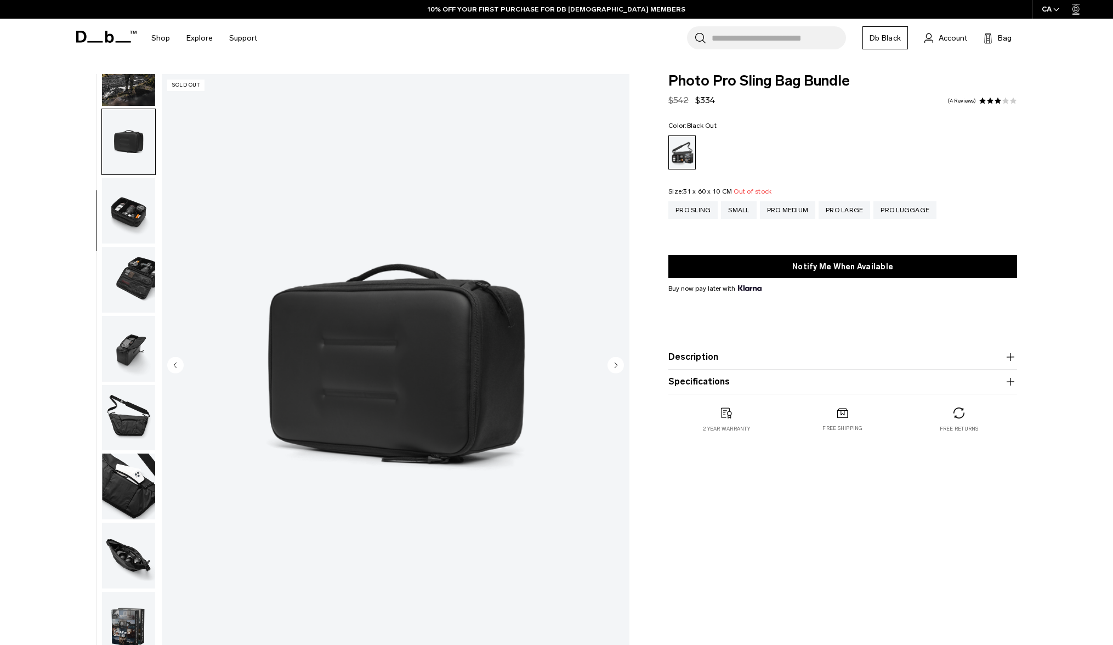
click at [131, 211] on img "button" at bounding box center [128, 211] width 53 height 66
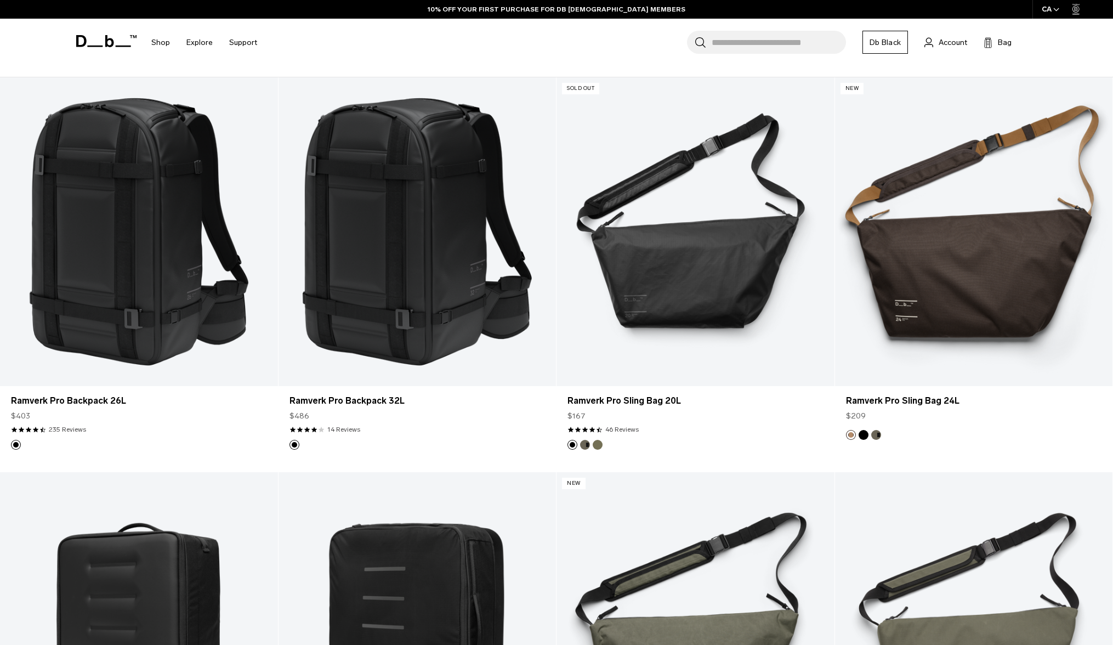
scroll to position [259, 0]
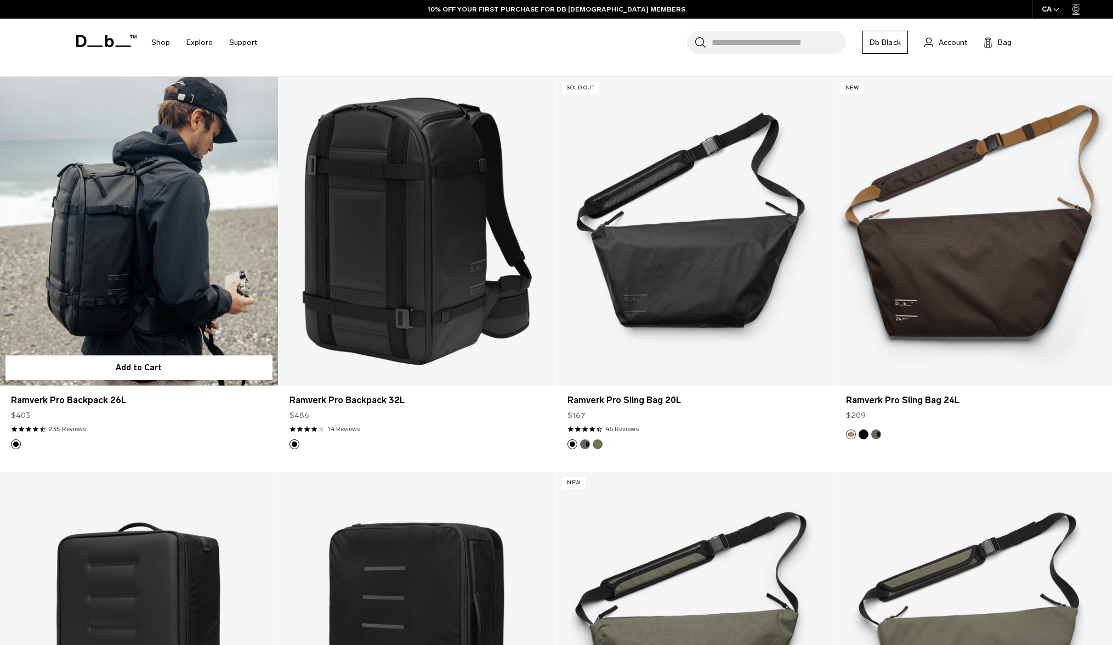
click at [178, 223] on link "Ramverk Pro Backpack 26L" at bounding box center [139, 231] width 278 height 309
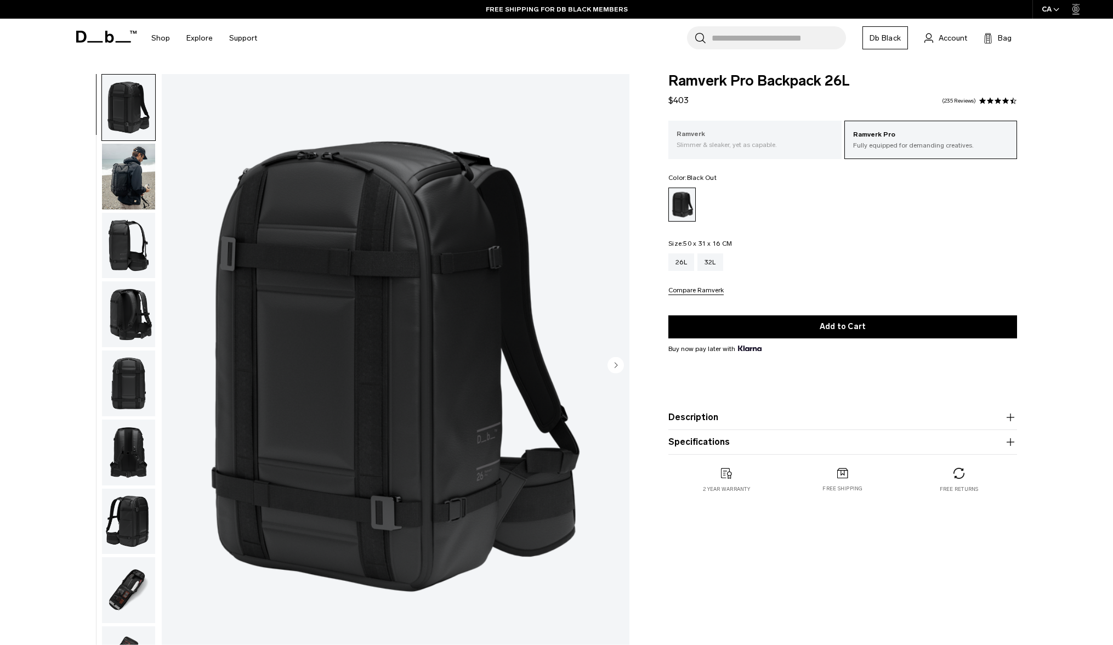
click at [715, 144] on p "Slimmer & sleaker, yet as capable." at bounding box center [754, 145] width 157 height 10
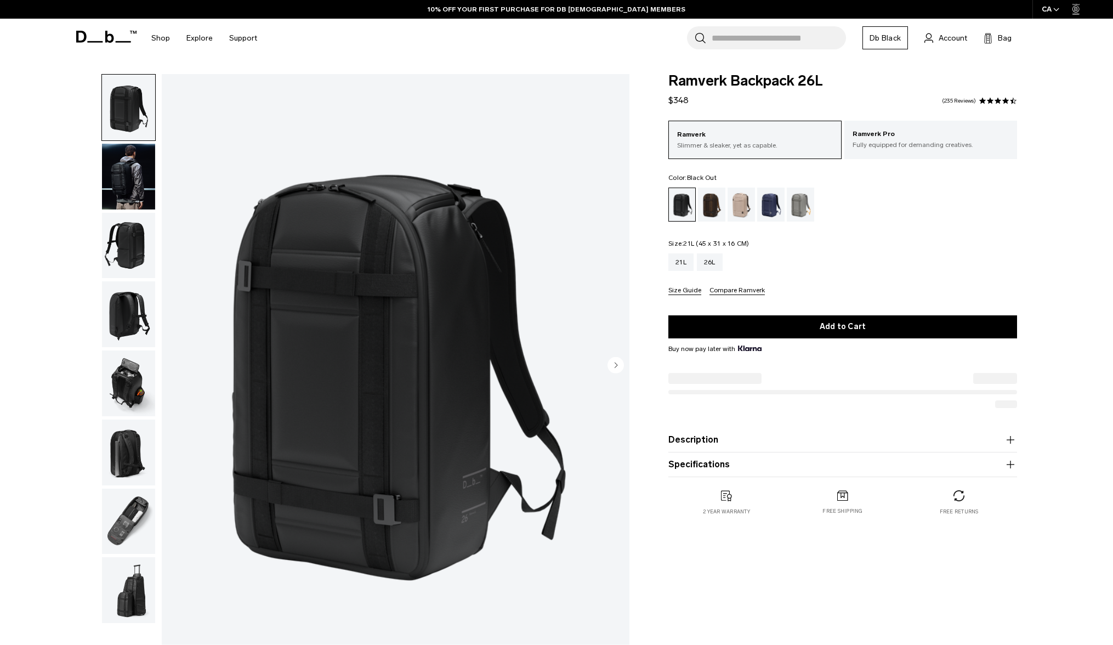
click at [682, 265] on div "21L" at bounding box center [680, 262] width 25 height 18
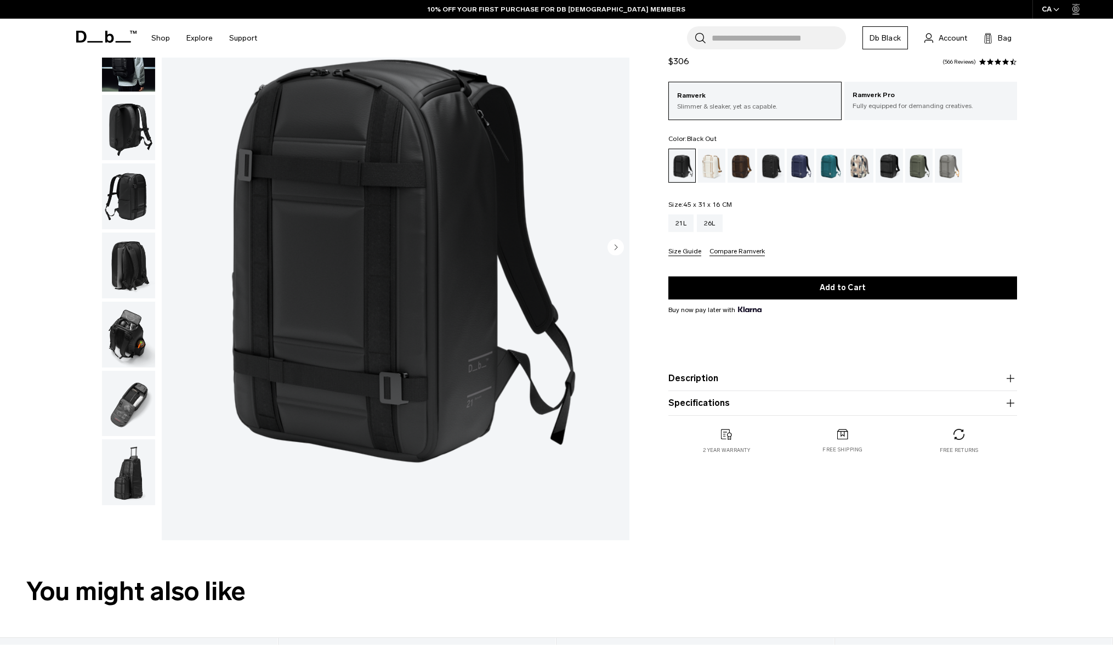
scroll to position [55, 0]
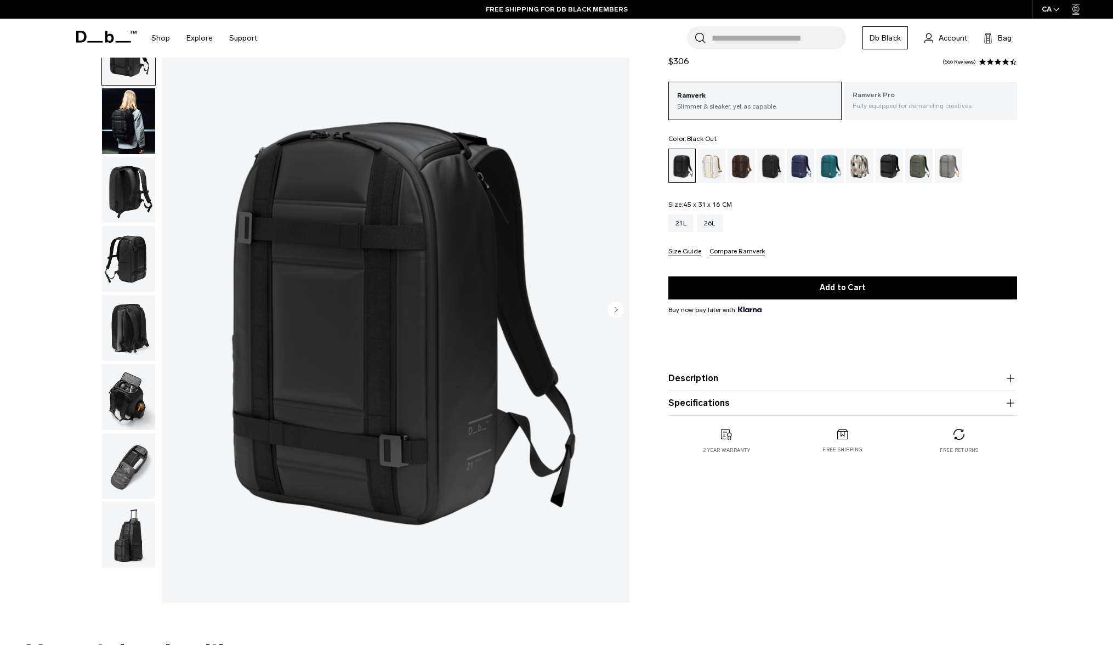
click at [898, 101] on p "Fully equipped for demanding creatives." at bounding box center [930, 106] width 157 height 10
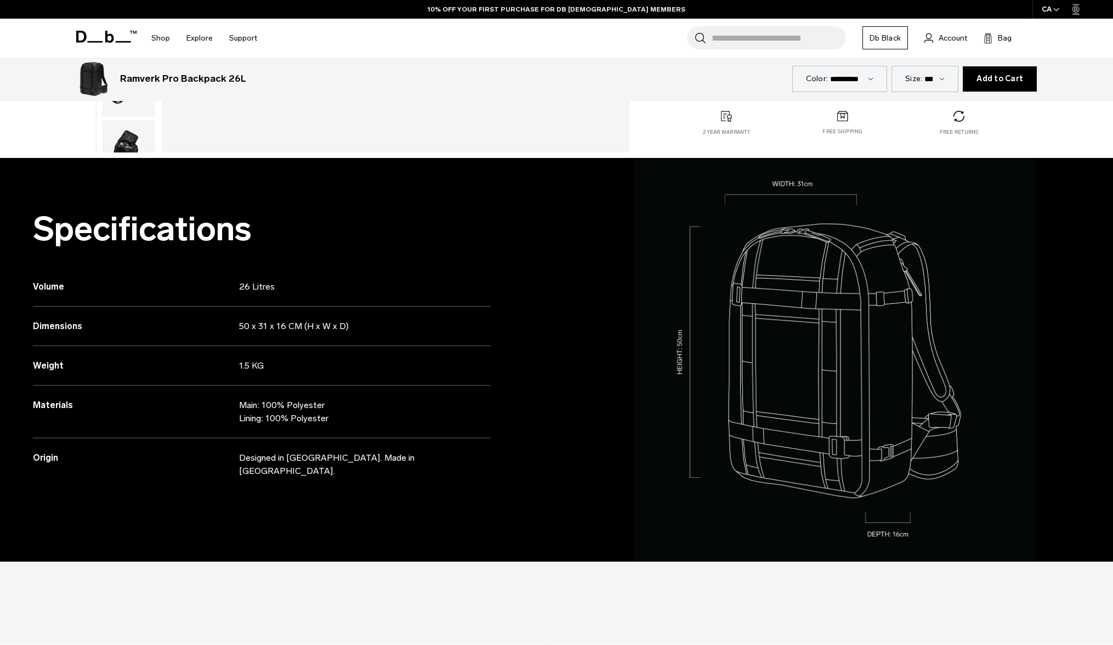
scroll to position [505, 0]
